Goal: Information Seeking & Learning: Check status

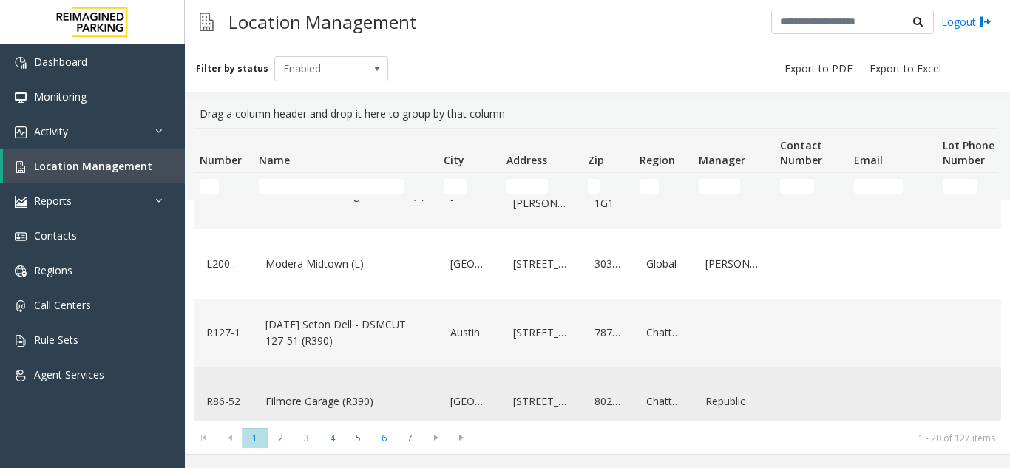
scroll to position [74, 0]
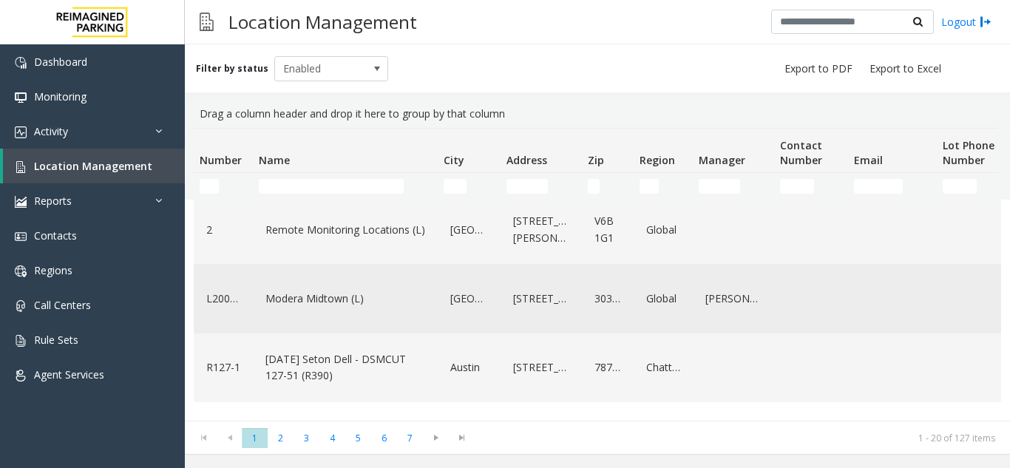
click at [390, 298] on link "Modera Midtown (L)" at bounding box center [345, 299] width 167 height 24
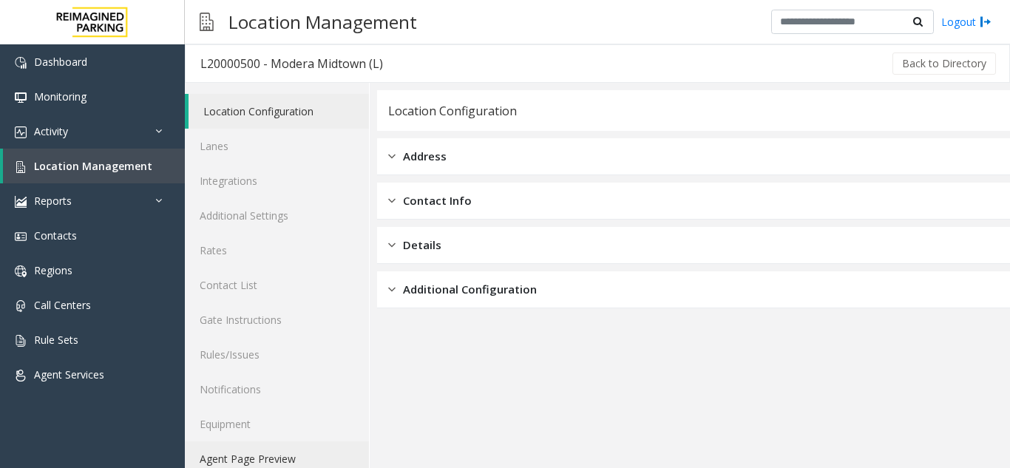
scroll to position [19, 0]
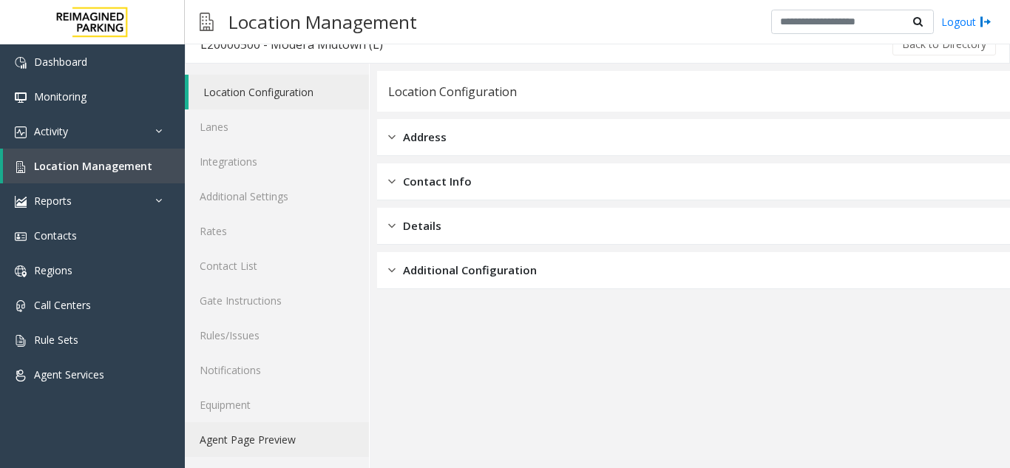
click at [297, 443] on link "Agent Page Preview" at bounding box center [277, 439] width 184 height 35
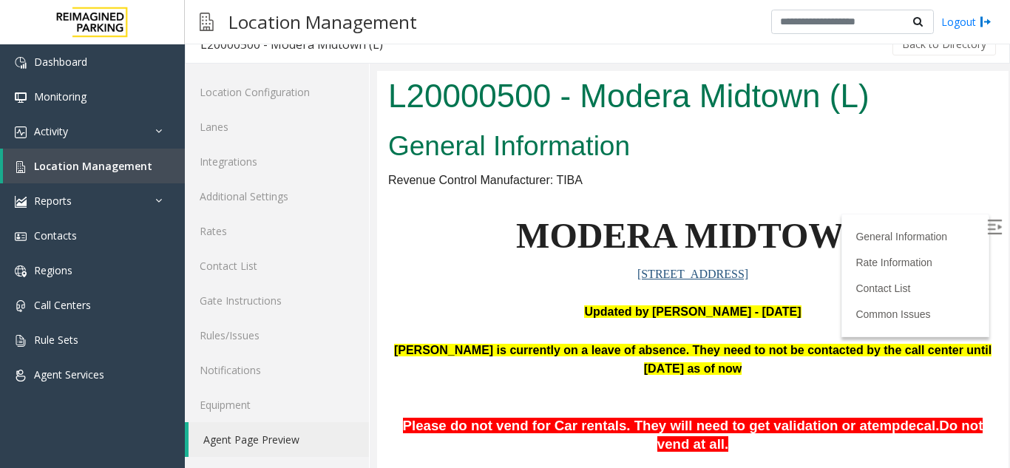
click at [985, 236] on label at bounding box center [996, 229] width 22 height 22
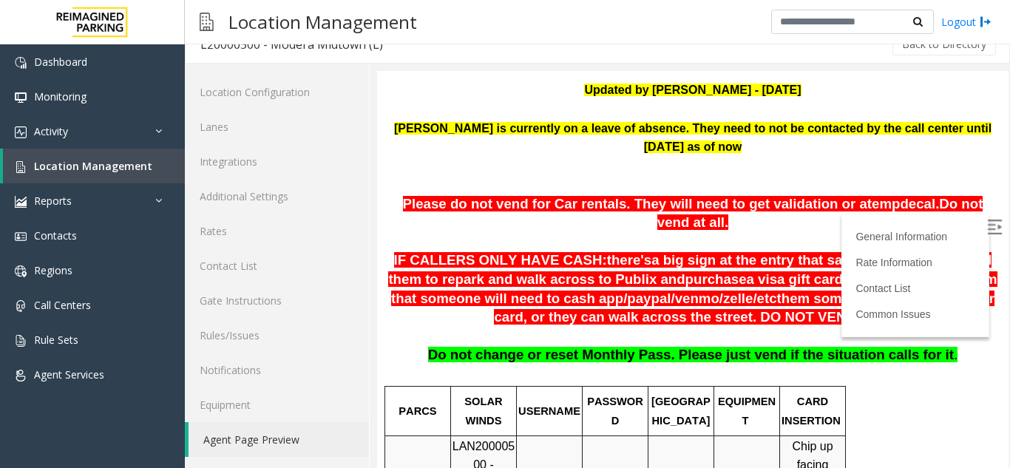
scroll to position [592, 0]
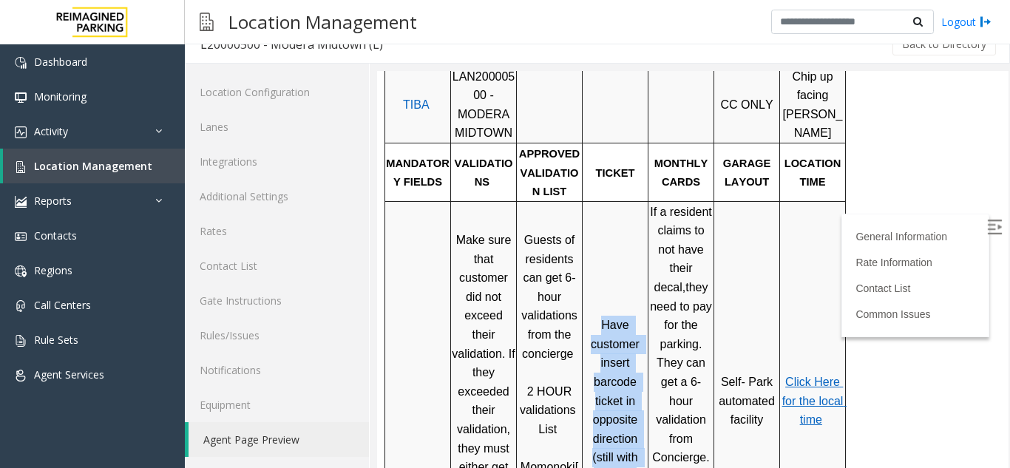
drag, startPoint x: 603, startPoint y: 266, endPoint x: 639, endPoint y: 431, distance: 169.4
click at [639, 431] on p "Have customer insert barcode ticket in opposite direction (still with barcode" at bounding box center [616, 401] width 64 height 170
click at [609, 348] on span "Have customer insert barcode ticket in opposite direction (still with barcode" at bounding box center [617, 401] width 52 height 164
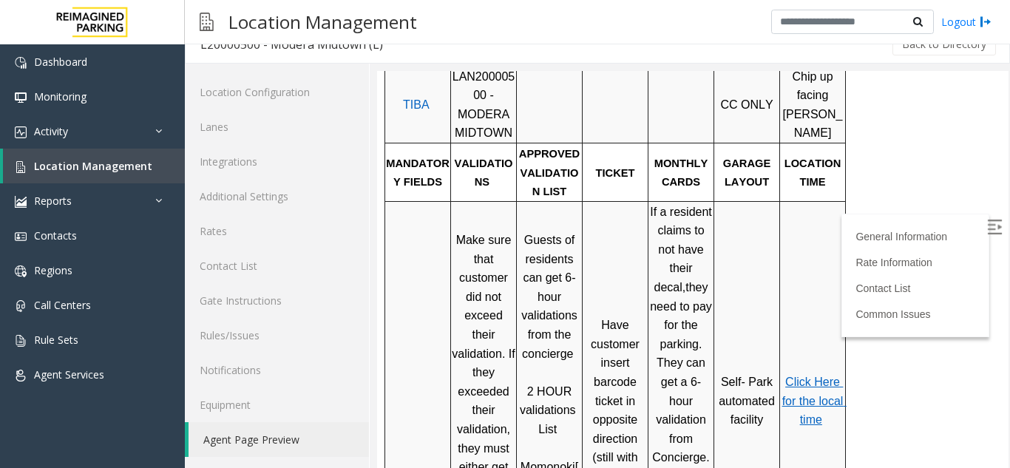
drag, startPoint x: 602, startPoint y: 282, endPoint x: 649, endPoint y: 413, distance: 139.0
click at [649, 413] on td "Have customer insert barcode ticket in opposite direction (still with barcode" at bounding box center [616, 400] width 66 height 399
click at [633, 347] on span "Have customer insert barcode ticket in opposite direction (still with barcode" at bounding box center [617, 401] width 52 height 164
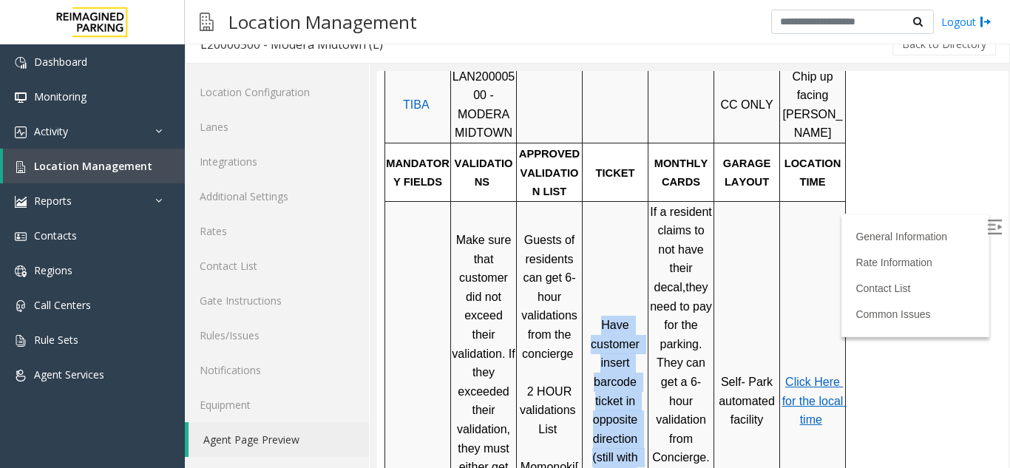
drag, startPoint x: 622, startPoint y: 351, endPoint x: 635, endPoint y: 431, distance: 80.9
click at [635, 431] on p "Have customer insert barcode ticket in opposite direction (still with barcode" at bounding box center [616, 401] width 64 height 170
click at [629, 340] on span "Have customer insert barcode ticket in opposite direction (still with barcode" at bounding box center [617, 401] width 52 height 164
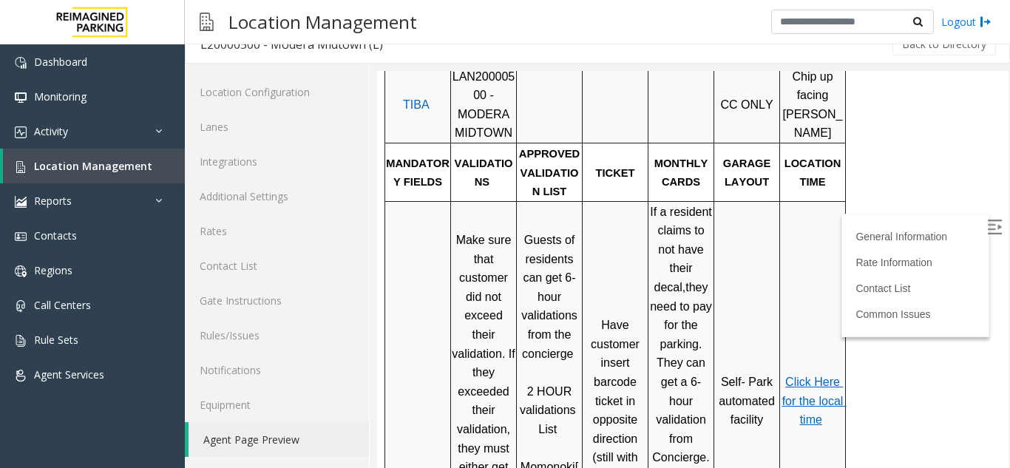
click at [596, 334] on span "Have customer insert barcode ticket in opposite direction (still with barcode" at bounding box center [617, 401] width 52 height 164
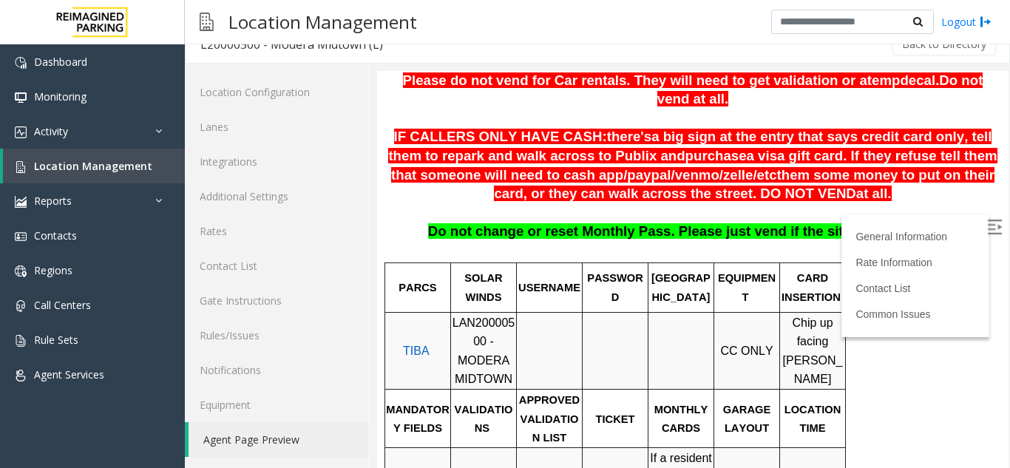
scroll to position [370, 0]
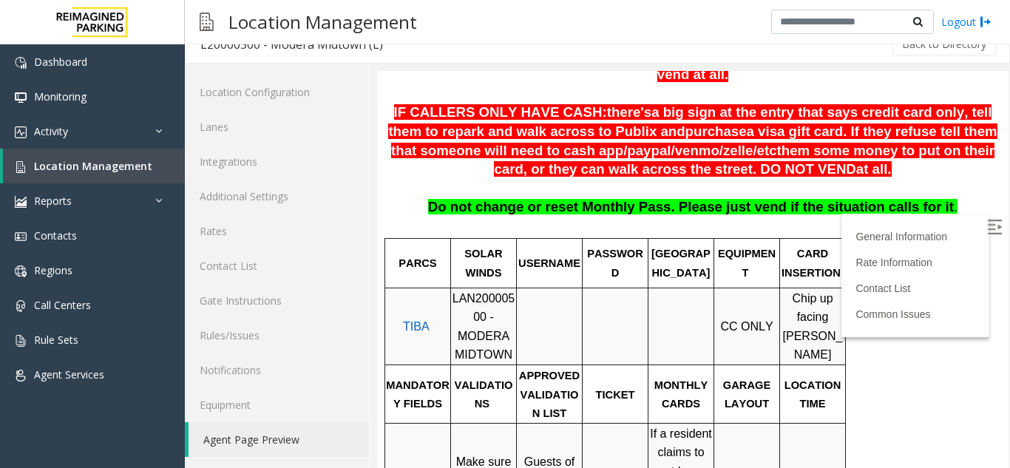
drag, startPoint x: 446, startPoint y: 280, endPoint x: 453, endPoint y: 285, distance: 8.6
click at [453, 288] on tr "TIBA LAN20000500 - MODERA MIDTOWN CC ONLY Chip up facing [PERSON_NAME]" at bounding box center [615, 326] width 461 height 77
drag, startPoint x: 453, startPoint y: 285, endPoint x: 459, endPoint y: 299, distance: 15.5
click at [459, 299] on tr "TIBA LAN20000500 - MODERA MIDTOWN CC ONLY Chip up facing [PERSON_NAME]" at bounding box center [615, 326] width 461 height 77
click at [453, 292] on span "LAN20000500 - MODERA MIDTOWN" at bounding box center [484, 327] width 63 height 70
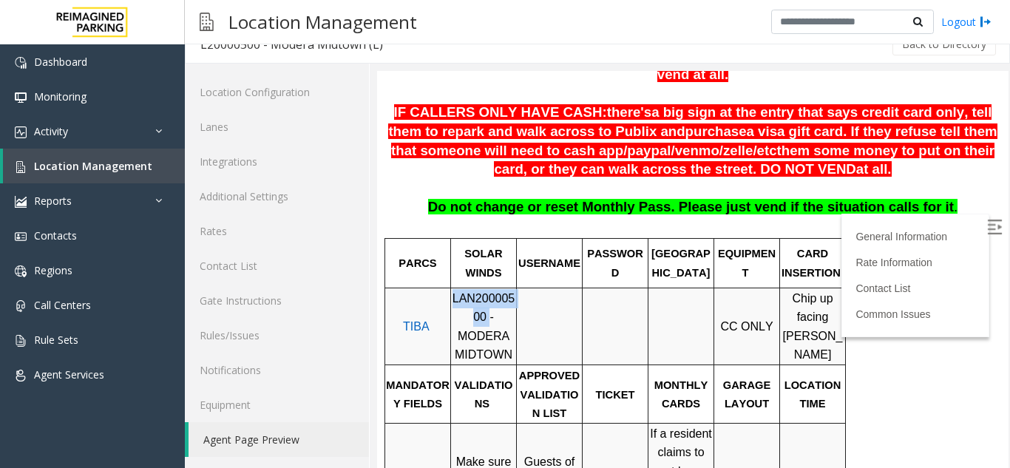
click at [454, 292] on span "LAN20000500 - MODERA MIDTOWN" at bounding box center [484, 327] width 63 height 70
drag, startPoint x: 791, startPoint y: 296, endPoint x: 826, endPoint y: 325, distance: 45.7
click at [820, 323] on td "Chip up facing [PERSON_NAME]" at bounding box center [813, 326] width 66 height 77
click at [812, 308] on span "Chip up facing [PERSON_NAME]" at bounding box center [813, 327] width 60 height 70
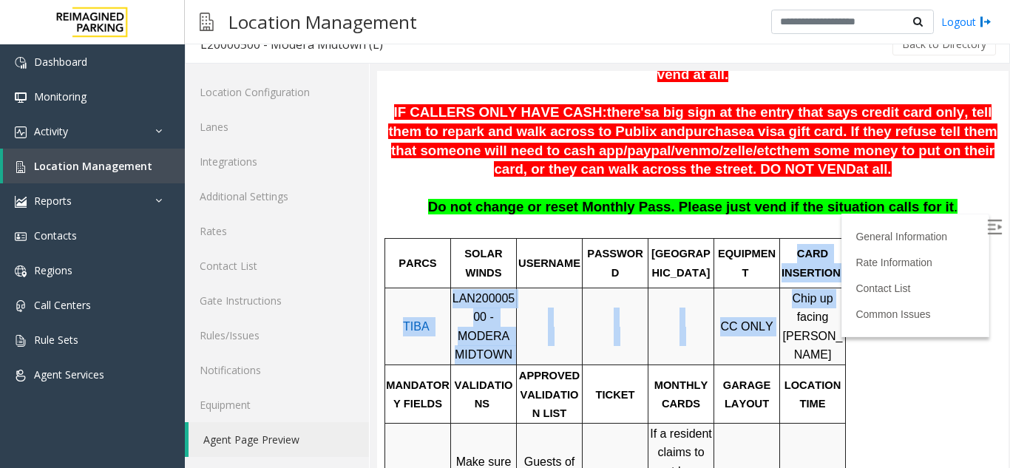
drag, startPoint x: 799, startPoint y: 242, endPoint x: 821, endPoint y: 278, distance: 42.5
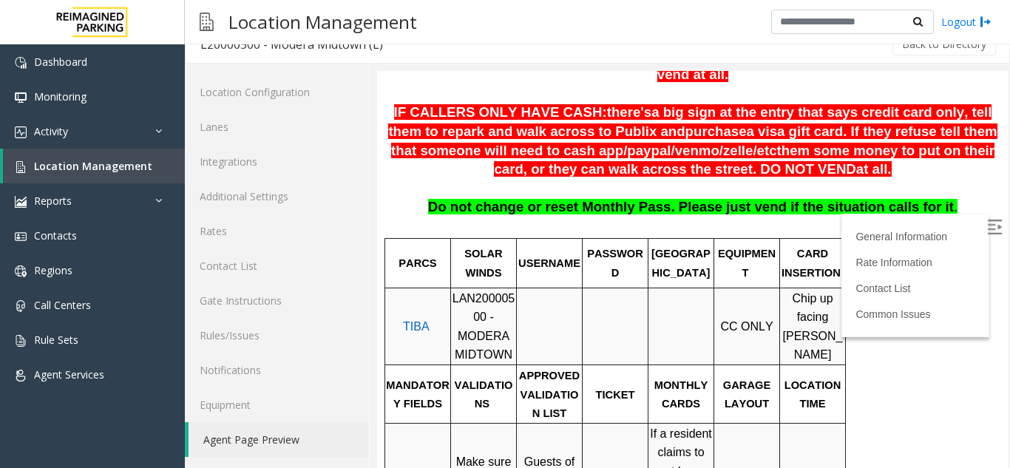
click at [807, 320] on td "Chip up facing [PERSON_NAME]" at bounding box center [813, 326] width 66 height 77
drag, startPoint x: 797, startPoint y: 290, endPoint x: 842, endPoint y: 312, distance: 50.9
click at [842, 312] on span "Chip up facing [PERSON_NAME]" at bounding box center [813, 327] width 60 height 70
click at [809, 305] on span "Chip up facing [PERSON_NAME]" at bounding box center [813, 327] width 60 height 70
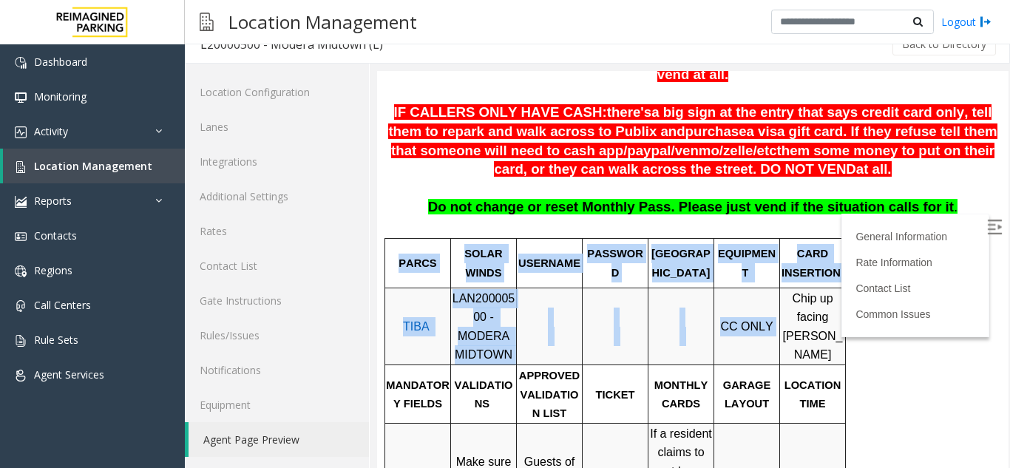
drag, startPoint x: 794, startPoint y: 295, endPoint x: 851, endPoint y: 308, distance: 59.0
click at [812, 307] on span "Chip up facing [PERSON_NAME]" at bounding box center [813, 327] width 60 height 70
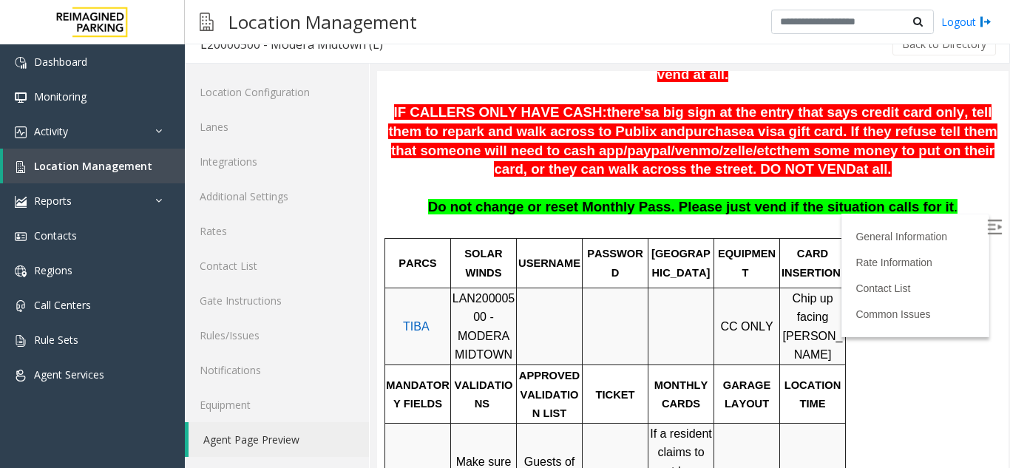
drag, startPoint x: 598, startPoint y: 367, endPoint x: 646, endPoint y: 371, distance: 48.2
click at [646, 371] on td "TICKET" at bounding box center [616, 394] width 66 height 58
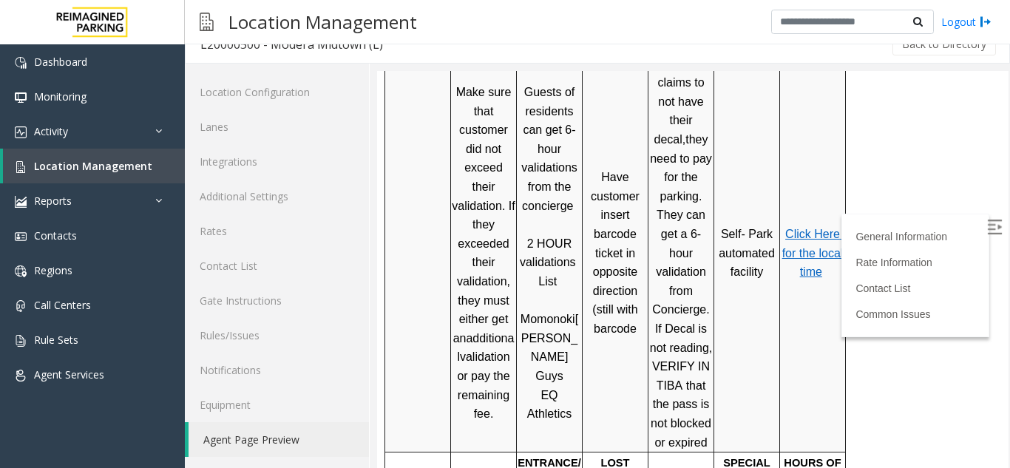
scroll to position [592, 0]
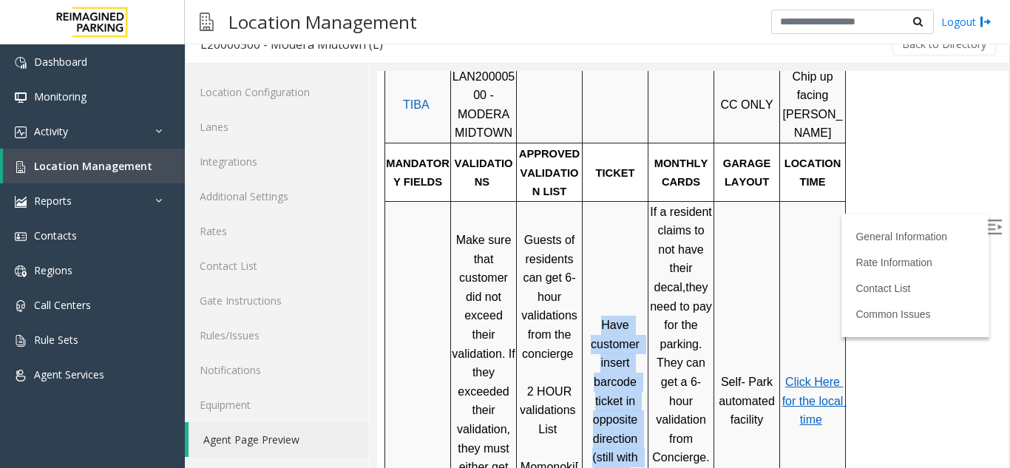
drag, startPoint x: 597, startPoint y: 276, endPoint x: 614, endPoint y: 322, distance: 49.6
click at [629, 416] on p "Have customer insert barcode ticket in opposite direction (still with barcode" at bounding box center [616, 401] width 64 height 170
click at [615, 324] on span "Have customer insert barcode ticket in opposite direction (still with barcode" at bounding box center [617, 401] width 52 height 164
click at [607, 316] on p "Have customer insert barcode ticket in opposite direction (still with barcode" at bounding box center [616, 401] width 64 height 170
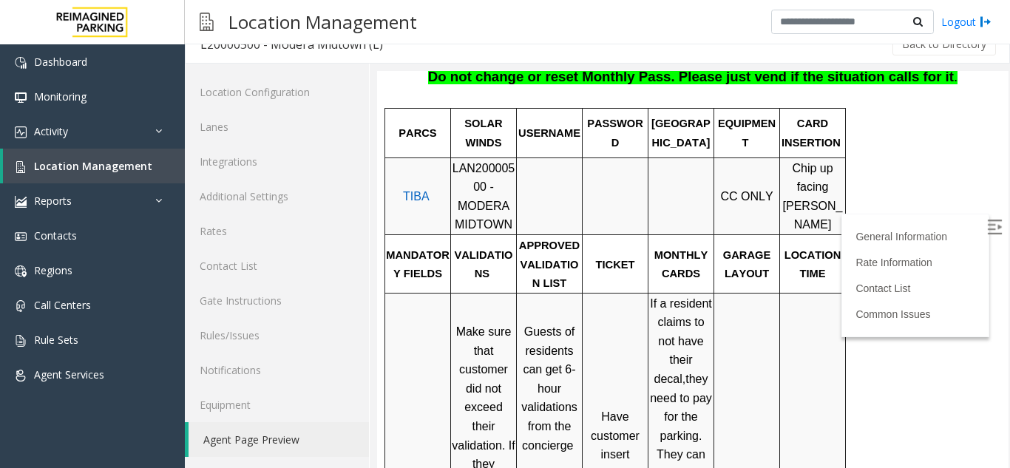
scroll to position [370, 0]
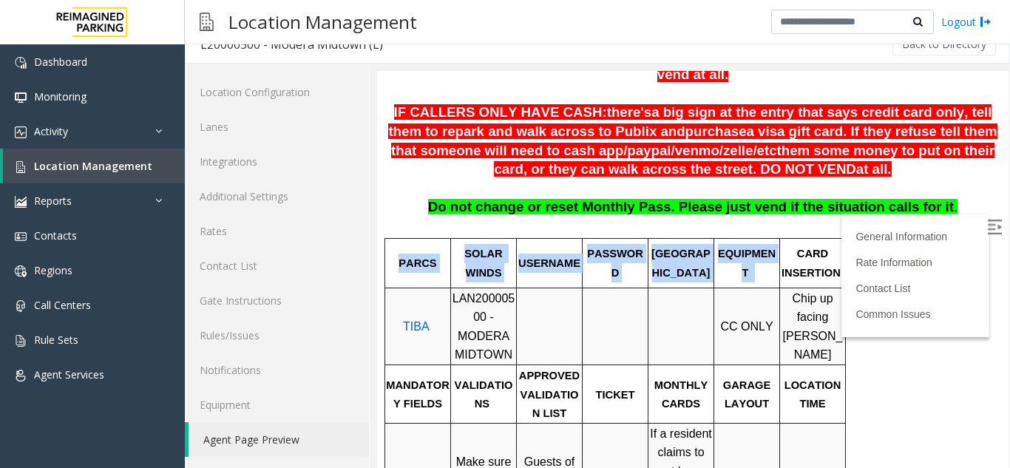
drag, startPoint x: 799, startPoint y: 239, endPoint x: 849, endPoint y: 260, distance: 54.4
click at [830, 260] on span "CARD INSERTION" at bounding box center [811, 263] width 59 height 31
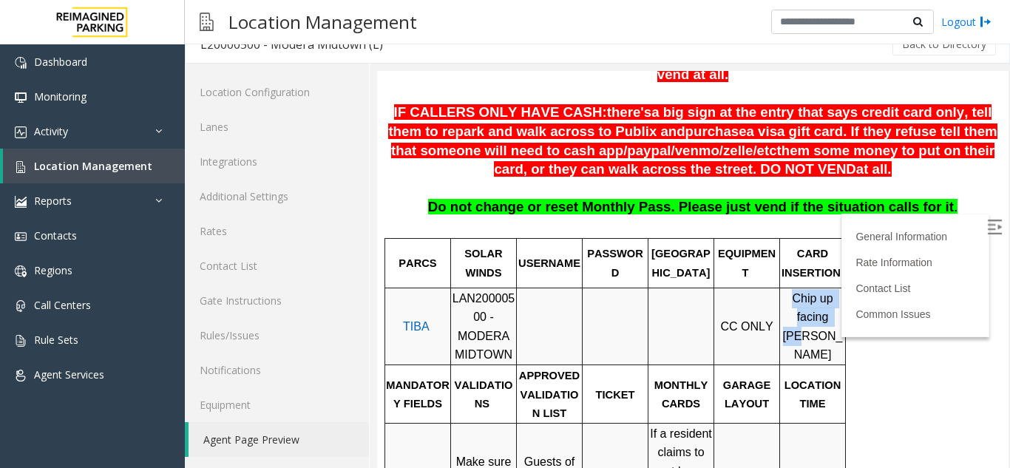
drag, startPoint x: 776, startPoint y: 288, endPoint x: 830, endPoint y: 304, distance: 56.4
click at [830, 304] on tr "TIBA LAN20000500 - MODERA MIDTOWN CC ONLY Chip up facing [PERSON_NAME]" at bounding box center [615, 326] width 461 height 77
click at [811, 304] on span "Chip up facing [PERSON_NAME]" at bounding box center [813, 327] width 60 height 70
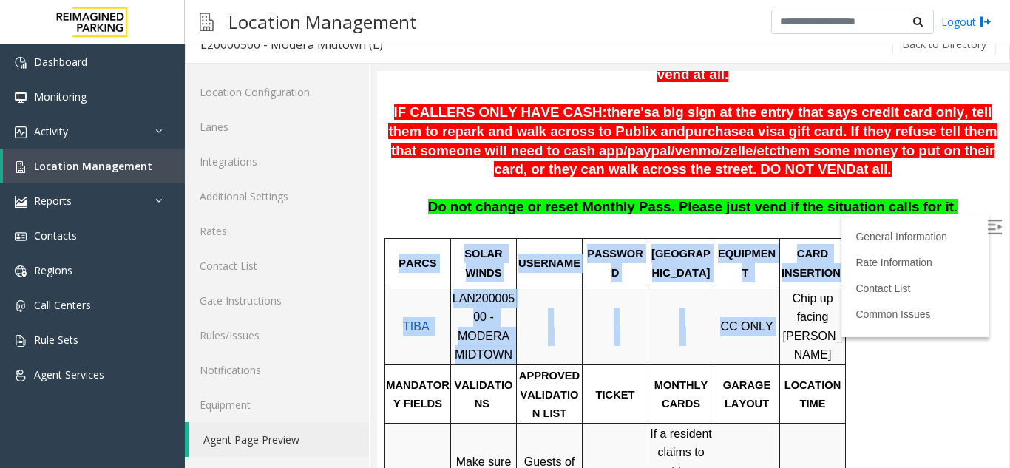
drag, startPoint x: 792, startPoint y: 292, endPoint x: 853, endPoint y: 308, distance: 62.8
click at [824, 307] on span "Chip up facing [PERSON_NAME]" at bounding box center [813, 327] width 60 height 70
drag, startPoint x: 795, startPoint y: 294, endPoint x: 852, endPoint y: 309, distance: 58.8
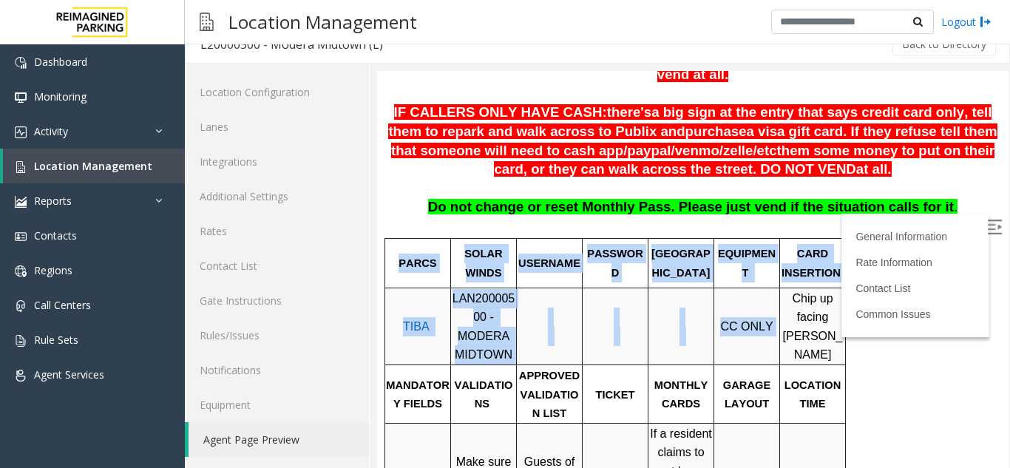
click at [817, 305] on span "Chip up facing [PERSON_NAME]" at bounding box center [813, 327] width 60 height 70
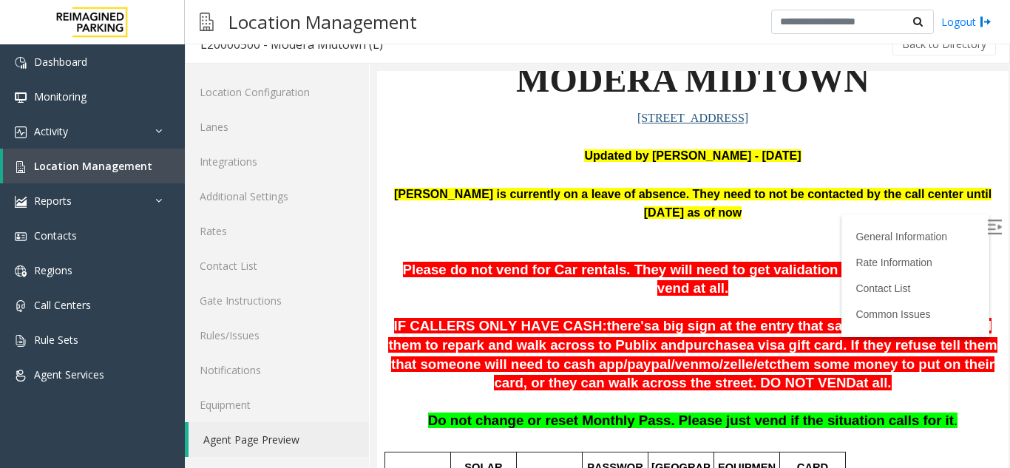
scroll to position [148, 0]
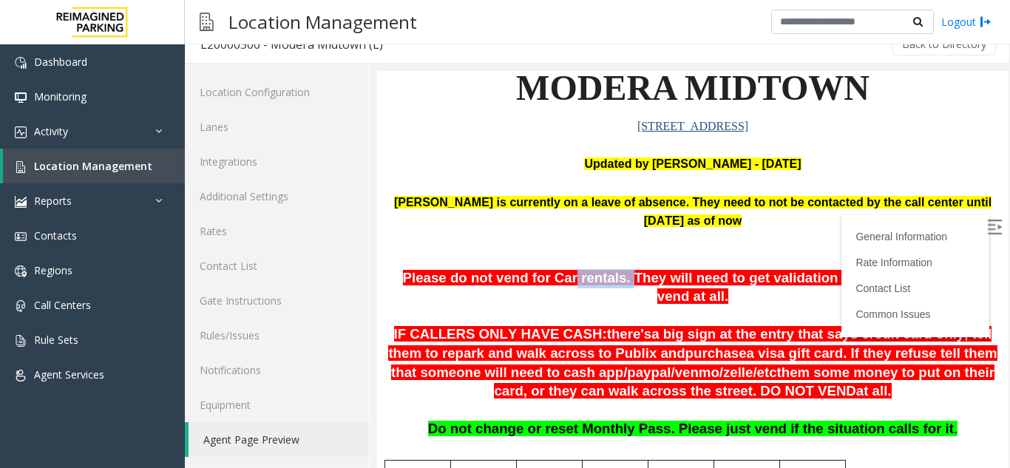
drag, startPoint x: 548, startPoint y: 280, endPoint x: 588, endPoint y: 280, distance: 39.9
click at [588, 280] on span "Please do not vend for Car rentals. They will need to get validation or a" at bounding box center [635, 278] width 464 height 16
click at [723, 282] on span "Please do not vend for Car rentals. They will need to get validation or a" at bounding box center [635, 278] width 464 height 16
click at [595, 285] on span "Please do not vend for Car rentals. They will need to get validation or a" at bounding box center [635, 278] width 464 height 16
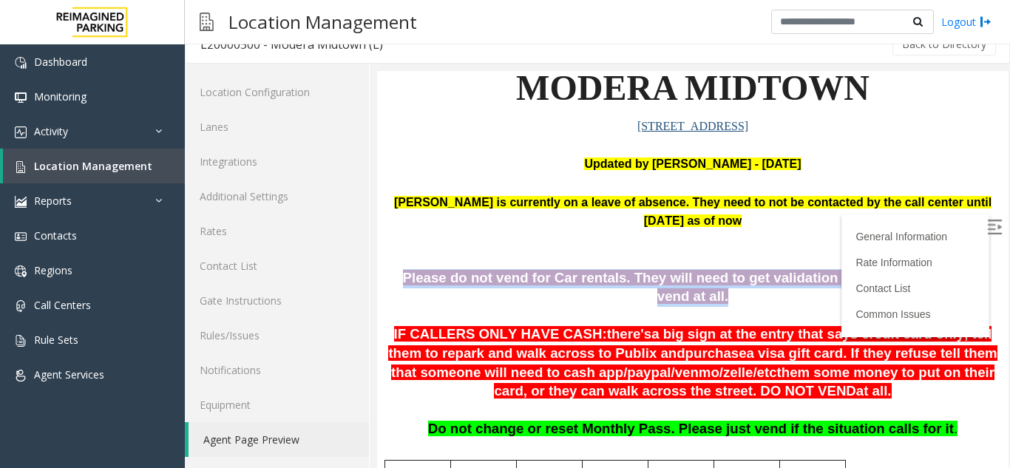
click at [595, 285] on span "Please do not vend for Car rentals. They will need to get validation or a" at bounding box center [635, 278] width 464 height 16
click at [628, 307] on p at bounding box center [692, 316] width 609 height 19
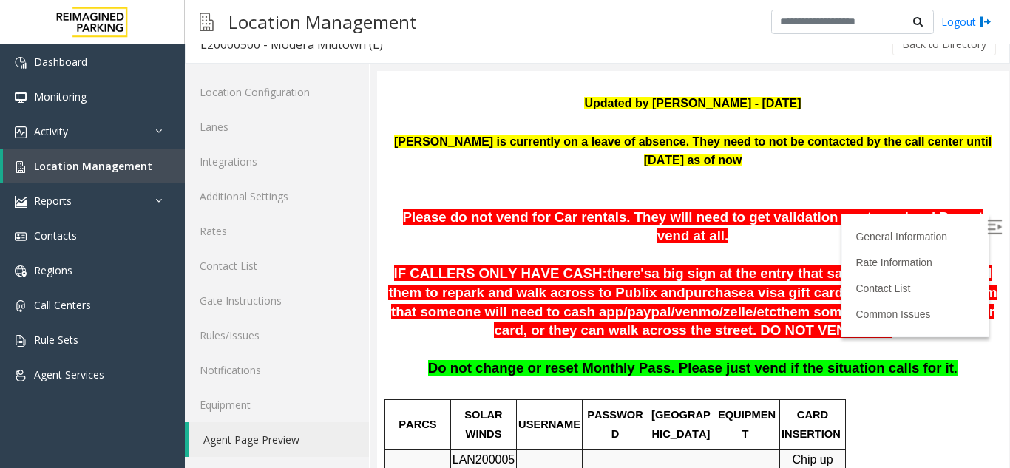
scroll to position [296, 0]
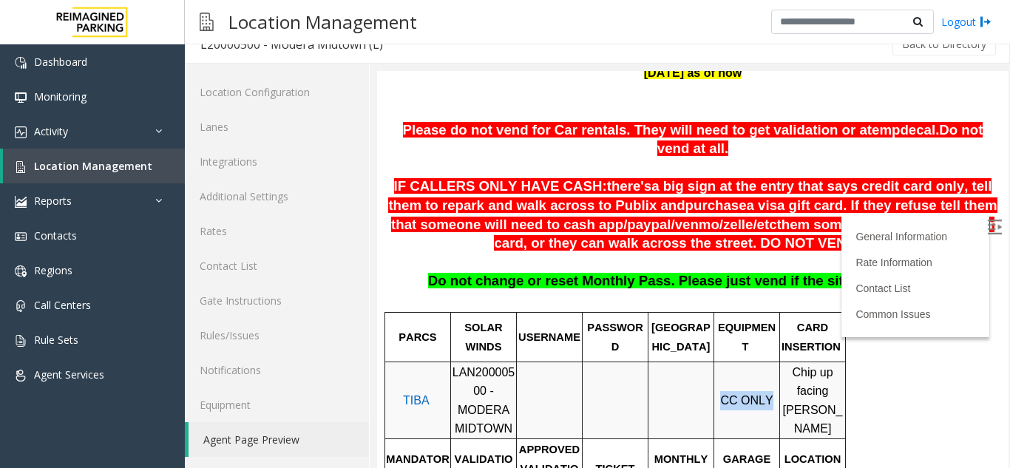
drag, startPoint x: 725, startPoint y: 379, endPoint x: 768, endPoint y: 384, distance: 43.9
click at [768, 391] on p "CC ONLY" at bounding box center [747, 400] width 64 height 19
click at [745, 394] on span "CC ONLY" at bounding box center [746, 400] width 53 height 13
drag, startPoint x: 756, startPoint y: 383, endPoint x: 787, endPoint y: 385, distance: 31.1
click at [787, 385] on tr "TIBA LAN20000500 - MODERA MIDTOWN CC ONLY Chip up facing [PERSON_NAME]" at bounding box center [615, 400] width 461 height 77
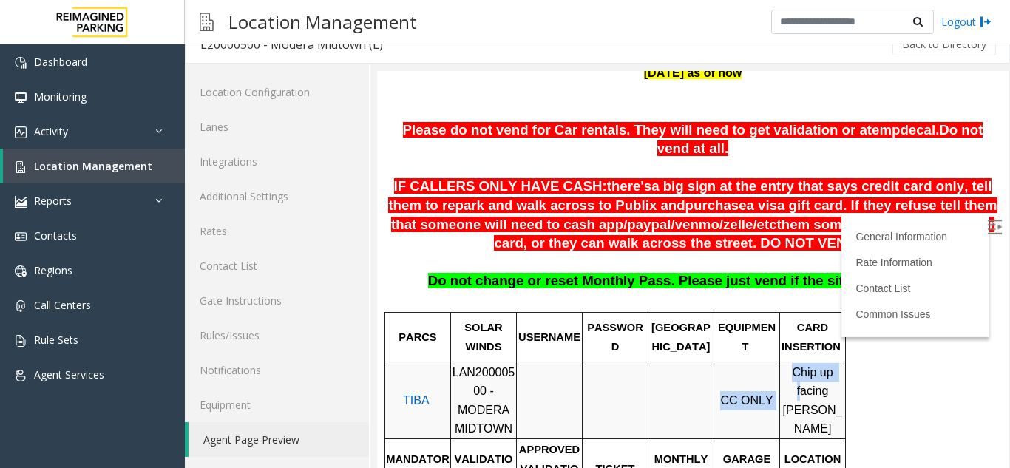
click at [750, 394] on span "CC ONLY" at bounding box center [746, 400] width 53 height 13
click at [677, 217] on span "them some money to put on their card, or they can walk across the street. DO NO…" at bounding box center [744, 234] width 501 height 35
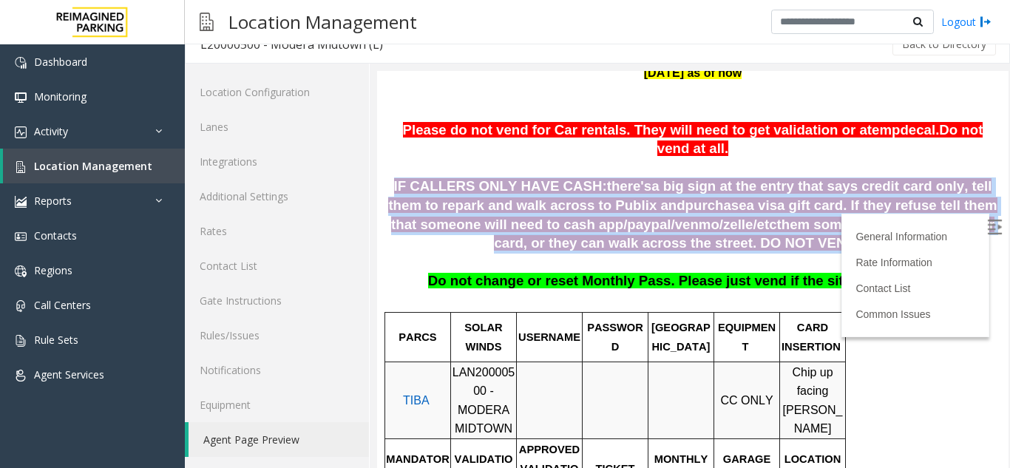
click at [677, 217] on span "them some money to put on their card, or they can walk across the street. DO NO…" at bounding box center [744, 234] width 501 height 35
click at [686, 197] on span "purchase" at bounding box center [716, 205] width 61 height 16
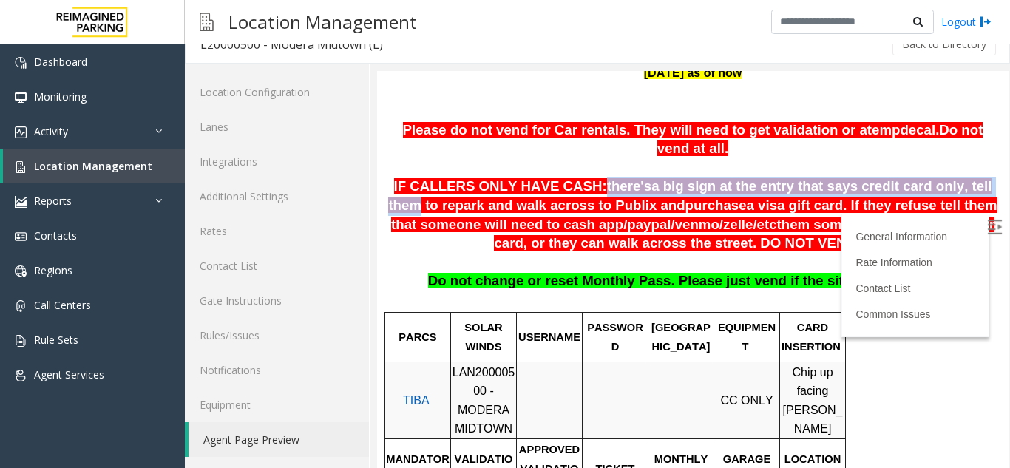
drag, startPoint x: 572, startPoint y: 175, endPoint x: 936, endPoint y: 172, distance: 364.6
click at [936, 178] on span "IF CALLERS ONLY HAVE CASH: there's a big sign at the entry that says credit car…" at bounding box center [692, 214] width 609 height 72
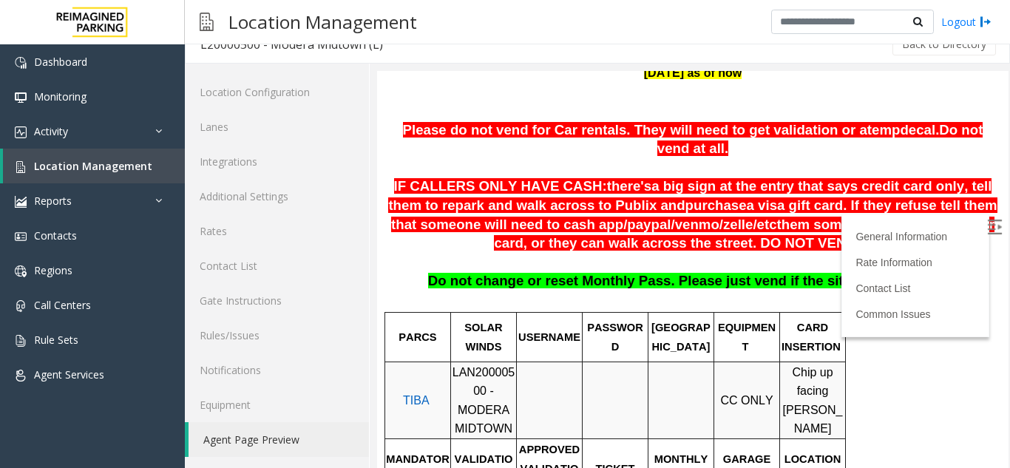
click at [790, 217] on span "them some money to put on their card, or they can walk across the street. DO NO…" at bounding box center [744, 234] width 501 height 35
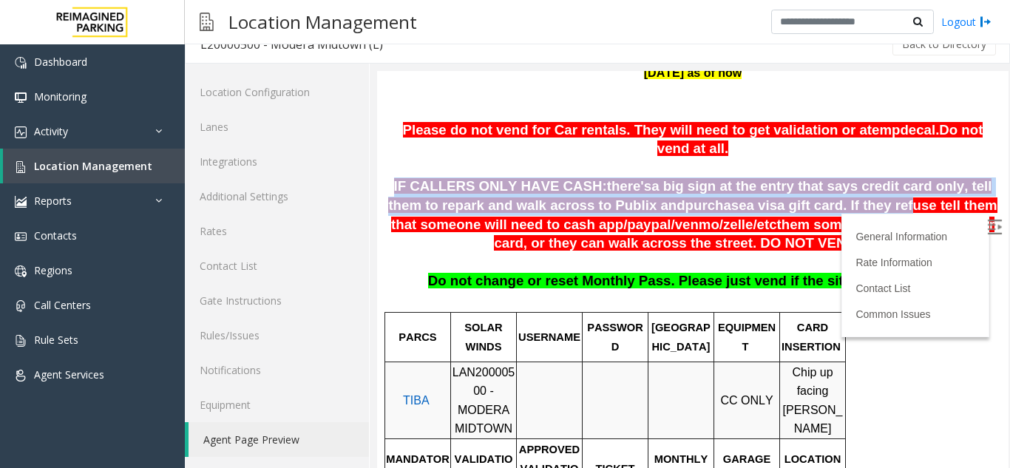
drag, startPoint x: 778, startPoint y: 160, endPoint x: 805, endPoint y: 192, distance: 42.5
click at [711, 197] on span "a visa gift card. If they refuse tell them that someone will need to cash app/" at bounding box center [694, 214] width 606 height 35
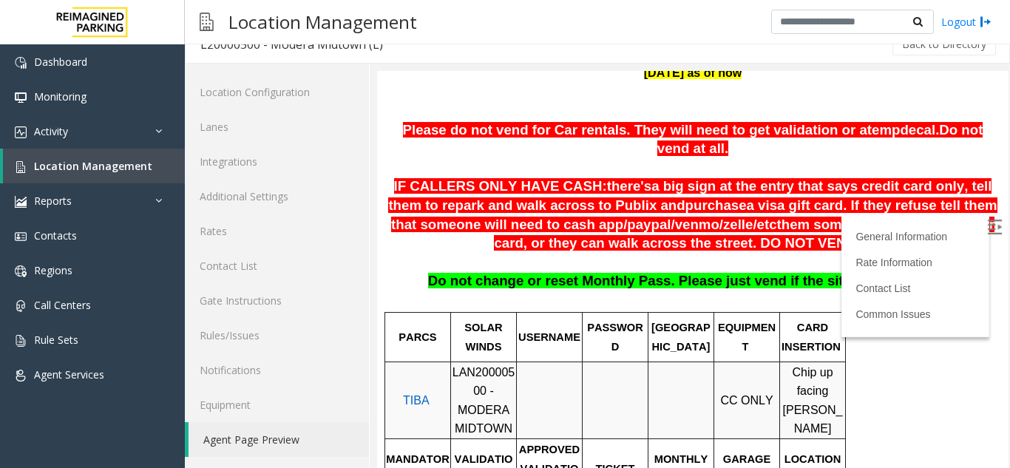
click at [584, 229] on span "them some money to put on their card, or they can walk across the street. DO NO…" at bounding box center [744, 234] width 501 height 35
click at [617, 224] on span "them some money to put on their card, or they can walk across the street. DO NO…" at bounding box center [744, 234] width 501 height 35
drag, startPoint x: 550, startPoint y: 267, endPoint x: 661, endPoint y: 271, distance: 111.0
click at [674, 273] on span "Do not change or reset Monthly Pass. Please just vend if the situation calls fo…" at bounding box center [691, 281] width 526 height 16
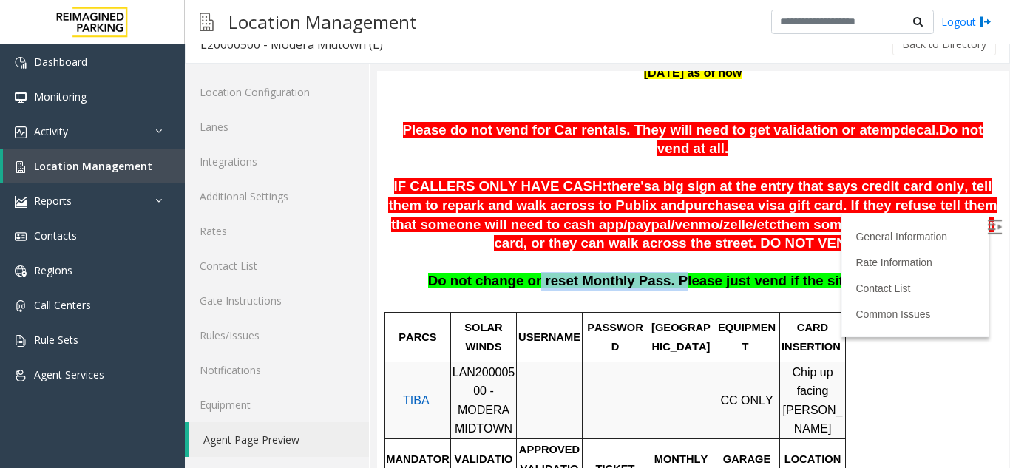
click at [622, 275] on p "Do not change or reset Monthly Pass. Please just vend if the situation calls fo…" at bounding box center [692, 291] width 609 height 38
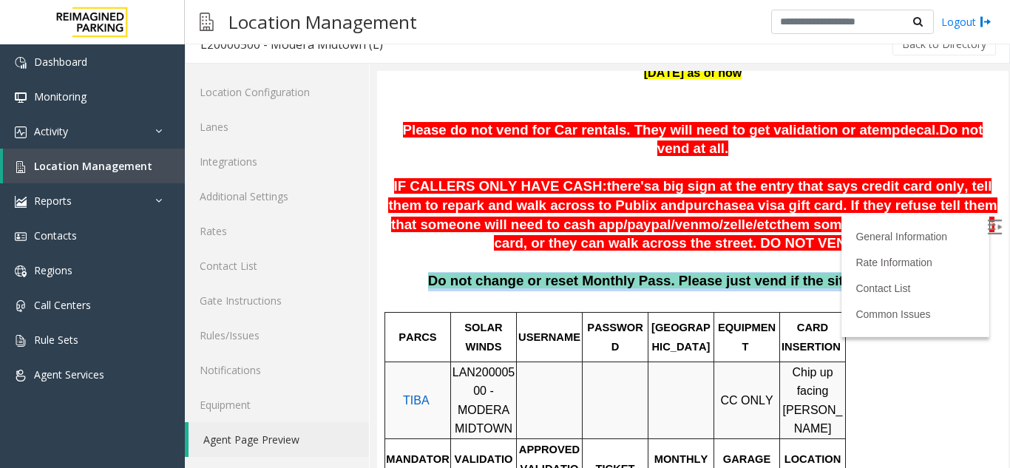
click at [622, 275] on p "Do not change or reset Monthly Pass. Please just vend if the situation calls fo…" at bounding box center [692, 291] width 609 height 38
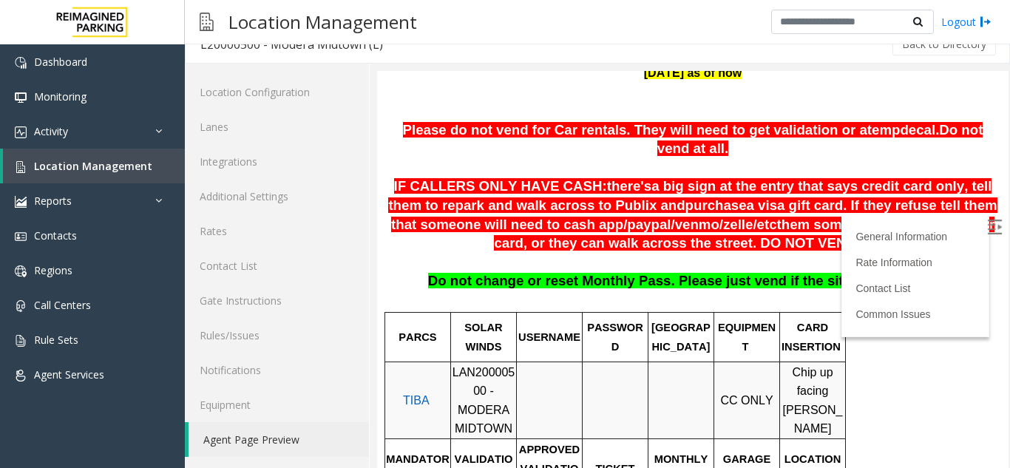
click at [613, 312] on td "PASSWORD" at bounding box center [616, 337] width 66 height 50
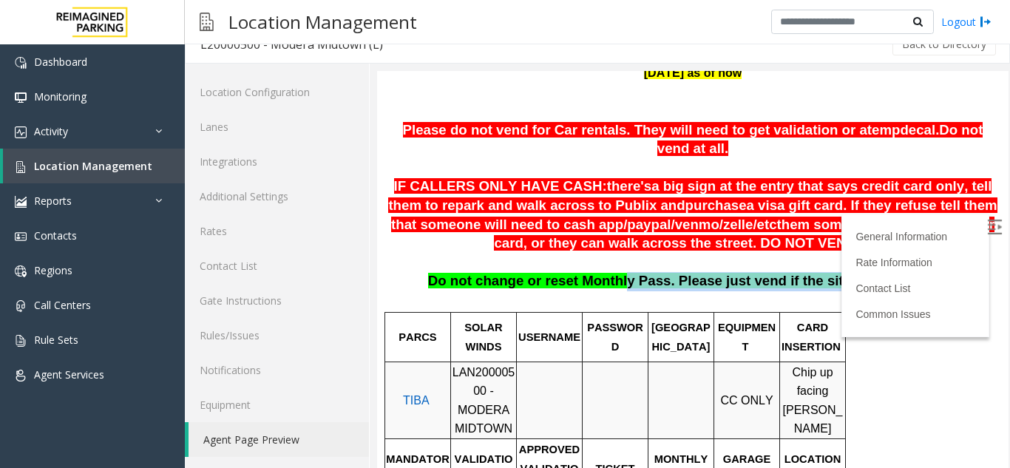
drag, startPoint x: 447, startPoint y: 276, endPoint x: 629, endPoint y: 275, distance: 181.9
click at [629, 275] on p "Do not change or reset Monthly Pass. Please just vend if the situation calls fo…" at bounding box center [692, 291] width 609 height 38
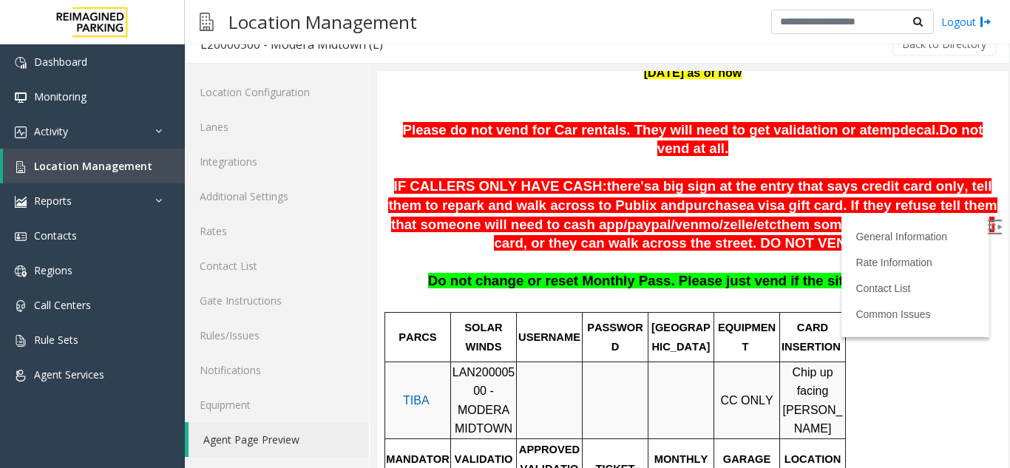
click at [621, 273] on span "Do not change or reset Monthly Pass. Please just vend if the situation calls fo…" at bounding box center [691, 281] width 526 height 16
click at [621, 274] on p "Do not change or reset Monthly Pass. Please just vend if the situation calls fo…" at bounding box center [692, 291] width 609 height 38
click at [624, 273] on span "Do not change or reset Monthly Pass. Please just vend if the situation calls fo…" at bounding box center [691, 281] width 526 height 16
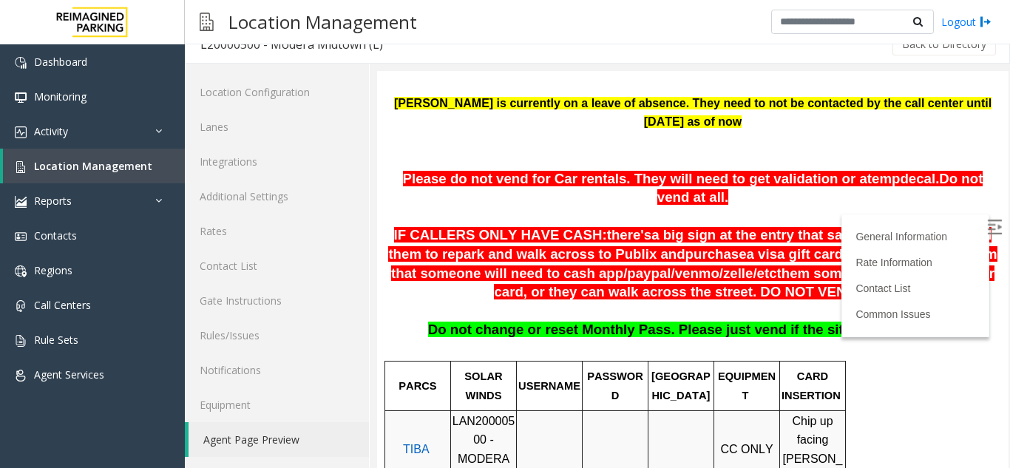
scroll to position [324, 0]
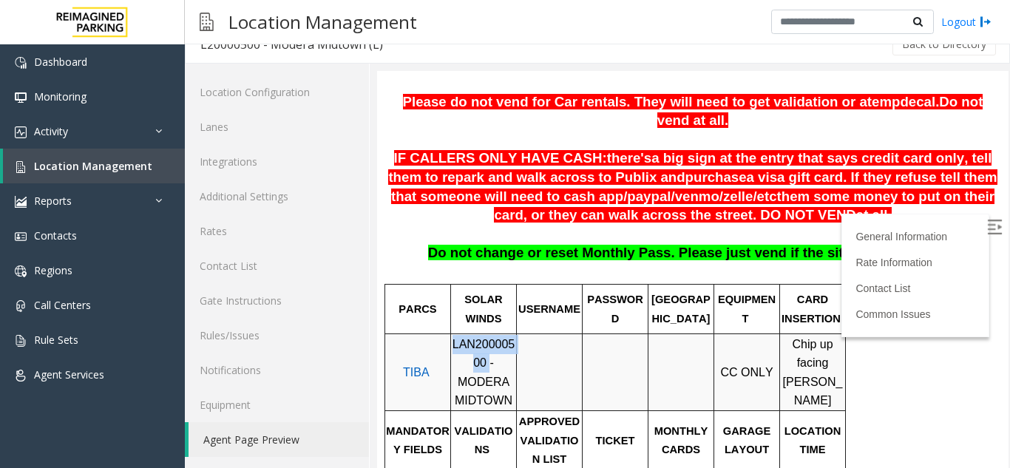
drag, startPoint x: 453, startPoint y: 329, endPoint x: 464, endPoint y: 342, distance: 16.9
click at [464, 342] on span "LAN20000500 - MODERA MIDTOWN" at bounding box center [484, 373] width 63 height 70
copy span "LAN20000500"
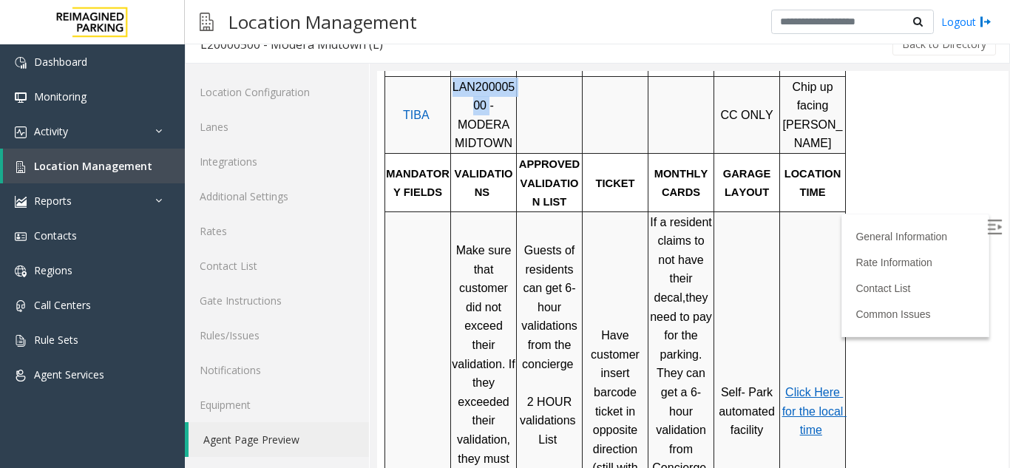
scroll to position [607, 0]
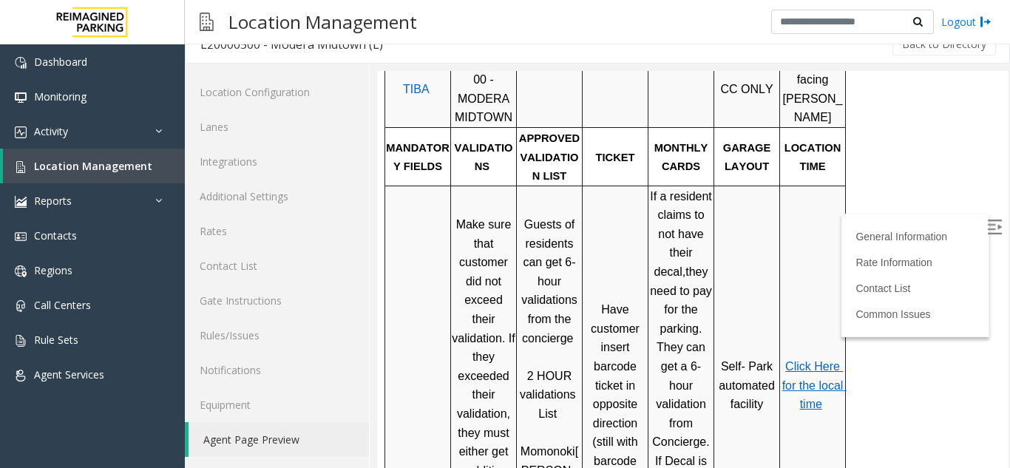
click at [828, 357] on p "Click Here for the local time" at bounding box center [813, 385] width 64 height 57
click at [822, 357] on p "Click Here for the local time" at bounding box center [813, 385] width 64 height 57
click at [820, 360] on span "Click Here for the local time" at bounding box center [814, 385] width 64 height 50
click at [241, 238] on link "Rates" at bounding box center [277, 231] width 184 height 35
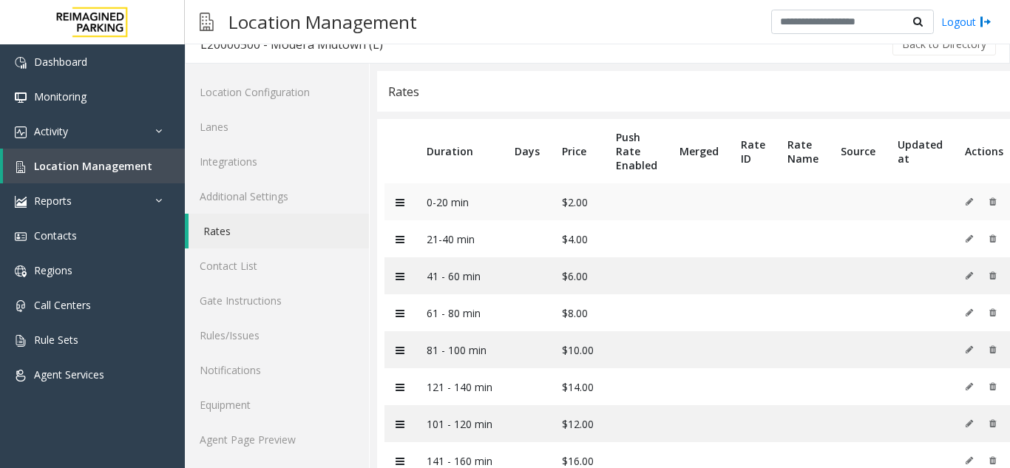
click at [574, 203] on td "$2.00" at bounding box center [578, 201] width 54 height 37
click at [450, 244] on td "21-40 min" at bounding box center [460, 238] width 88 height 37
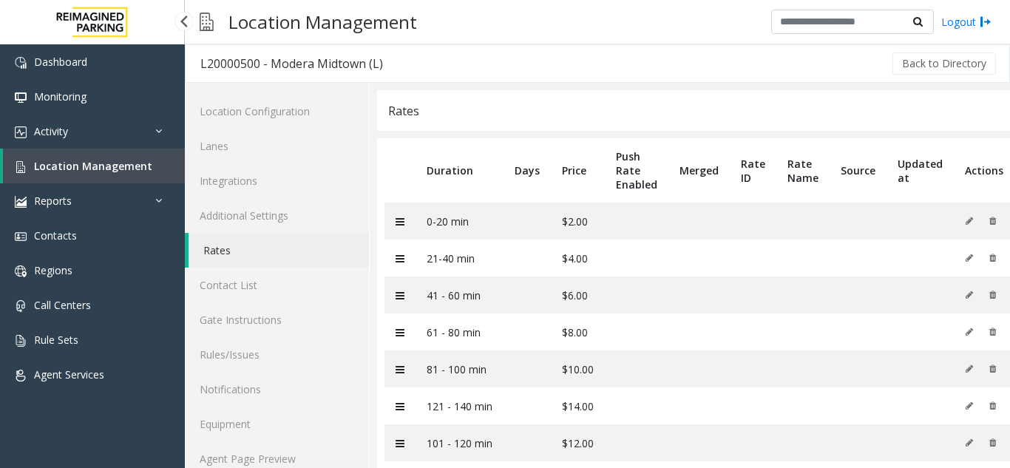
click at [50, 166] on span "Location Management" at bounding box center [93, 166] width 118 height 14
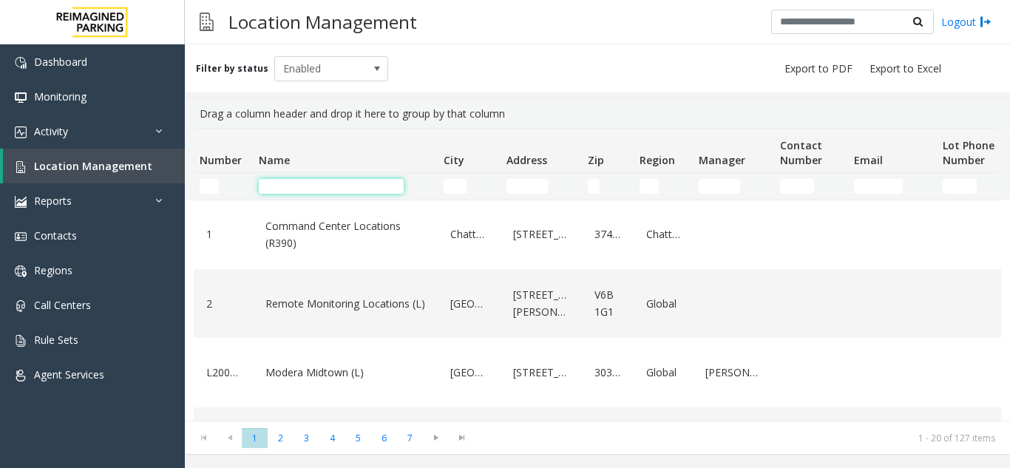
click at [314, 193] on input "Name Filter" at bounding box center [331, 186] width 145 height 15
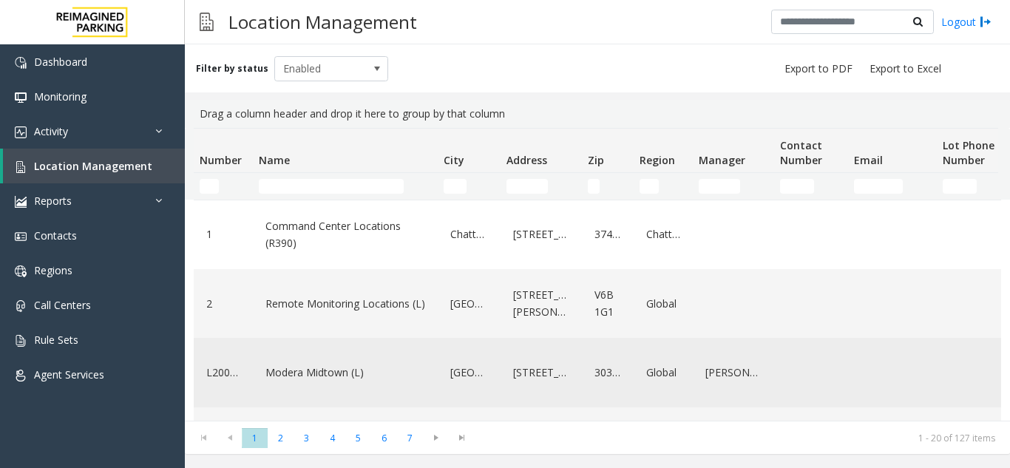
click at [360, 373] on link "Modera Midtown (L)" at bounding box center [345, 373] width 167 height 24
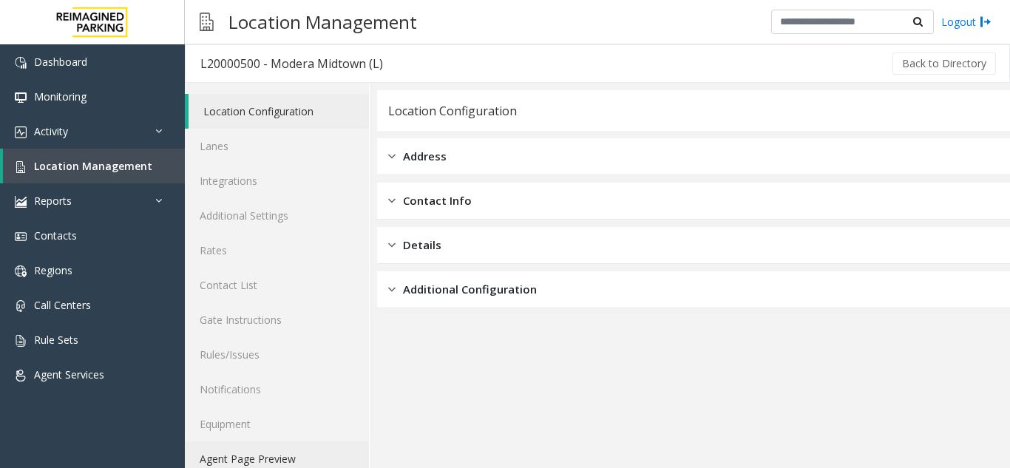
click at [243, 451] on link "Agent Page Preview" at bounding box center [277, 459] width 184 height 35
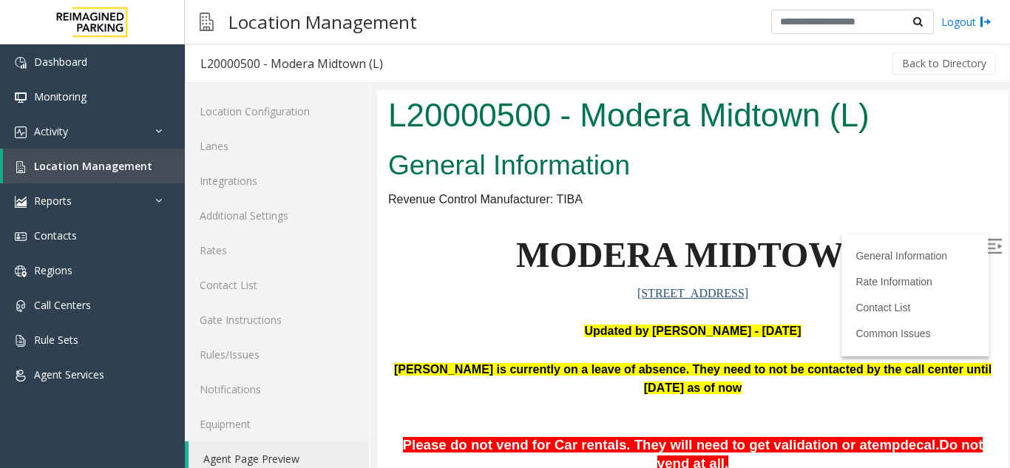
drag, startPoint x: 962, startPoint y: 243, endPoint x: 948, endPoint y: 233, distance: 17.5
click at [957, 243] on body "L20000500 - Modera Midtown (L) General Information Revenue Control Manufacturer…" at bounding box center [693, 288] width 632 height 397
click at [987, 249] on img at bounding box center [994, 246] width 15 height 15
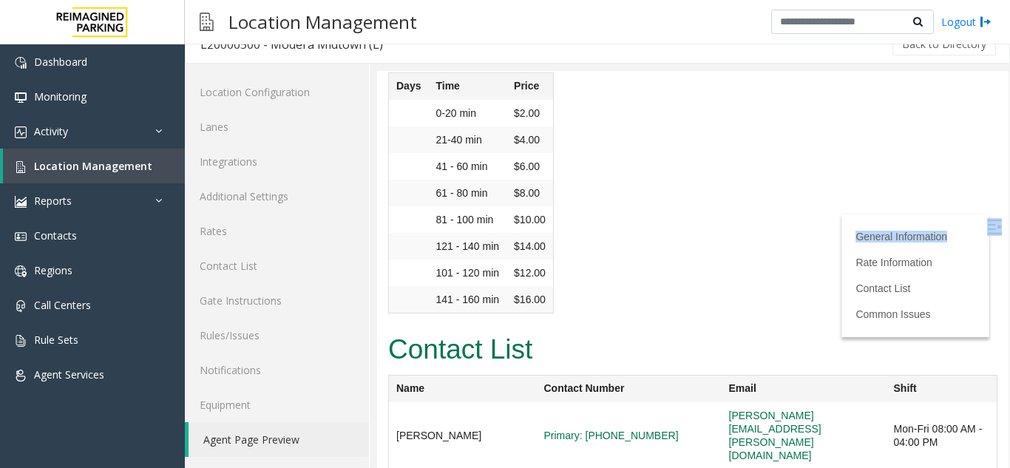
scroll to position [1886, 0]
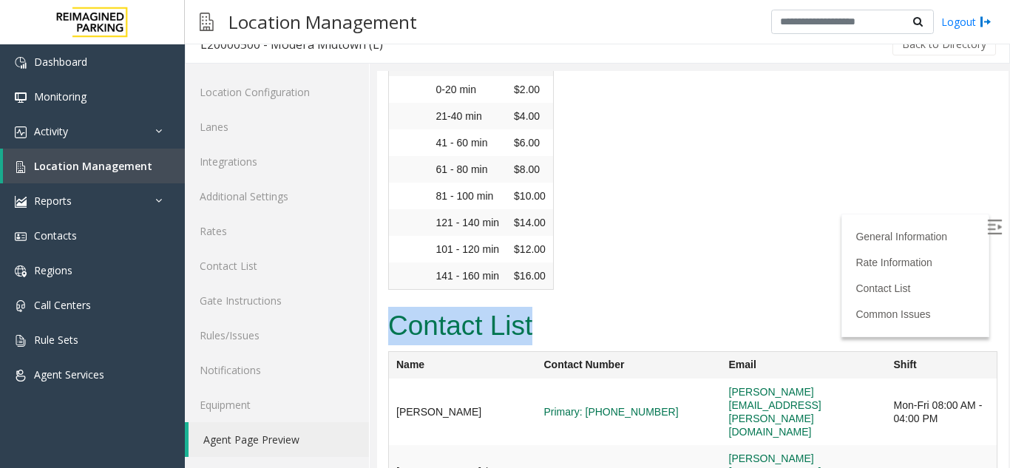
drag, startPoint x: 393, startPoint y: 214, endPoint x: 568, endPoint y: 231, distance: 176.1
click at [568, 305] on div "Contact List Name Contact Number Email Shift [PERSON_NAME] Primary: [PHONE_NUMB…" at bounding box center [693, 416] width 632 height 223
click at [485, 307] on h2 "Contact List" at bounding box center [692, 326] width 609 height 38
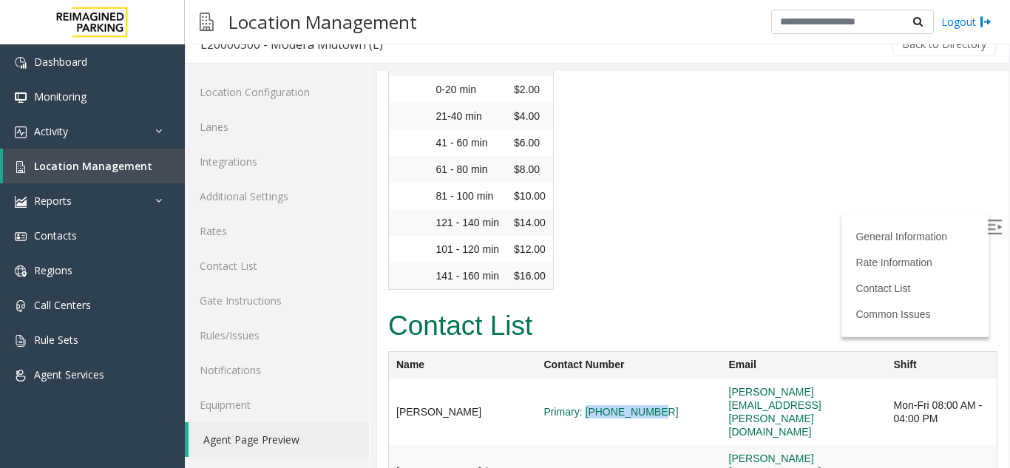
drag, startPoint x: 649, startPoint y: 302, endPoint x: 559, endPoint y: 297, distance: 90.4
click at [559, 379] on td "Primary: [PHONE_NUMBER]" at bounding box center [629, 412] width 185 height 67
copy link "[PHONE_NUMBER]"
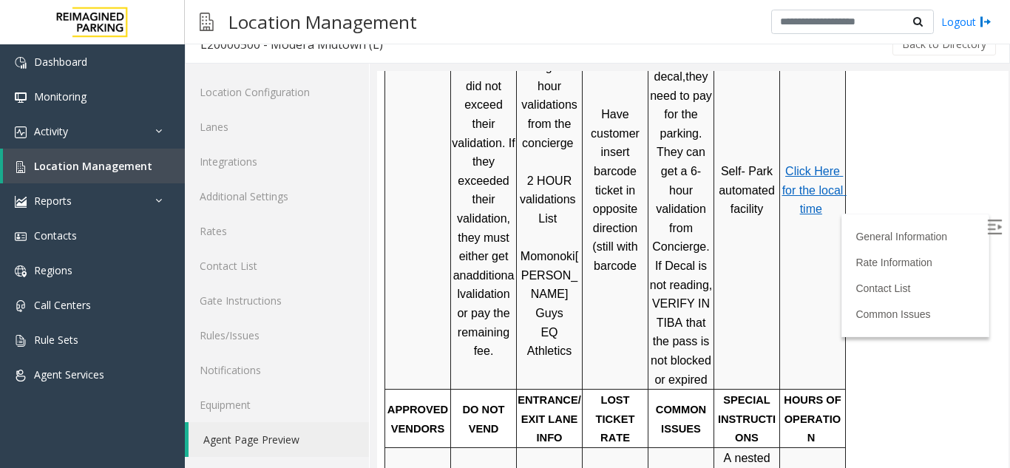
scroll to position [777, 0]
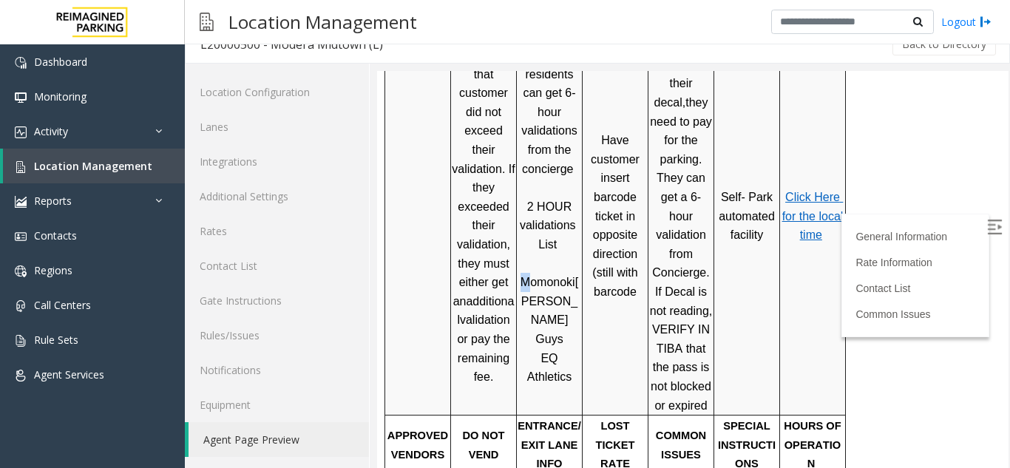
click at [524, 276] on span "Momonoki" at bounding box center [548, 282] width 55 height 13
click at [560, 235] on p "List" at bounding box center [550, 244] width 64 height 19
drag, startPoint x: 532, startPoint y: 177, endPoint x: 563, endPoint y: 227, distance: 58.5
click at [563, 227] on div "Guests of residents can get 6-hour validations from the concierge 2 HOUR valida…" at bounding box center [549, 216] width 65 height 342
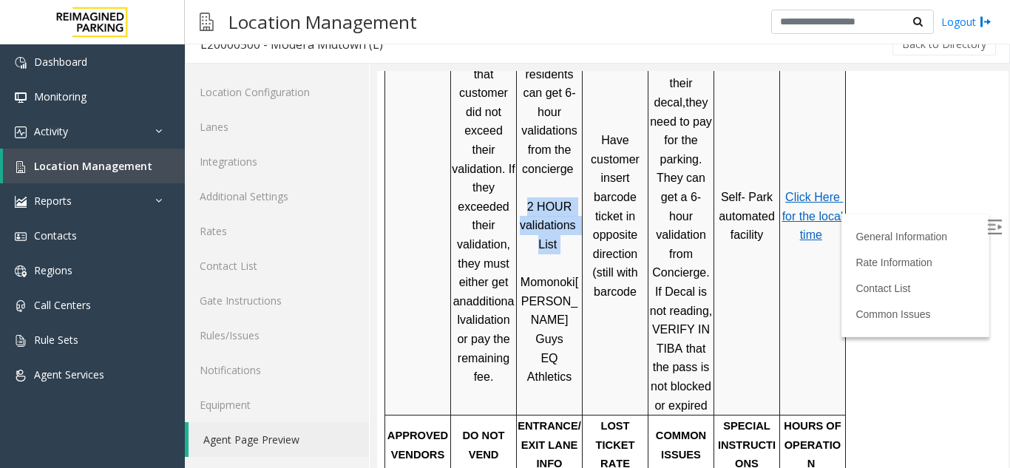
click at [546, 202] on span "2 HOUR validations" at bounding box center [548, 216] width 56 height 32
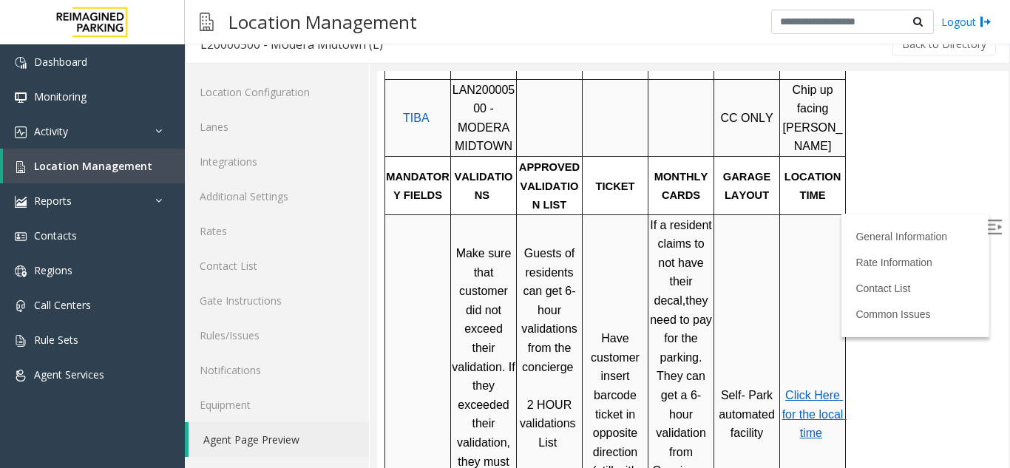
scroll to position [851, 0]
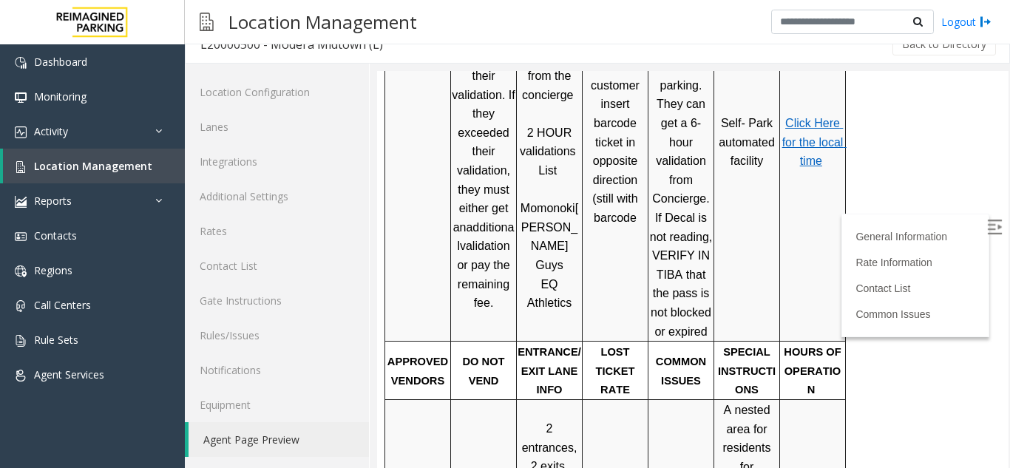
click at [812, 117] on span "Click Here for the local time" at bounding box center [814, 142] width 64 height 50
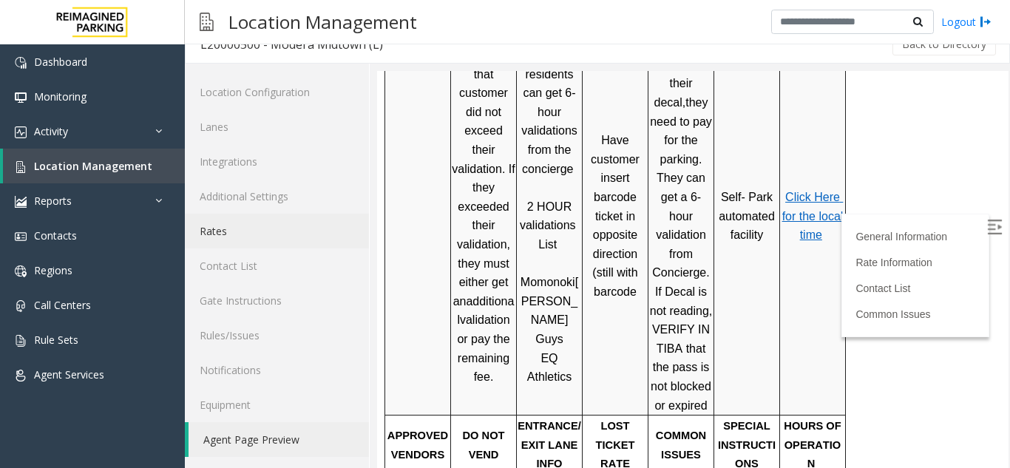
click at [268, 237] on link "Rates" at bounding box center [277, 231] width 184 height 35
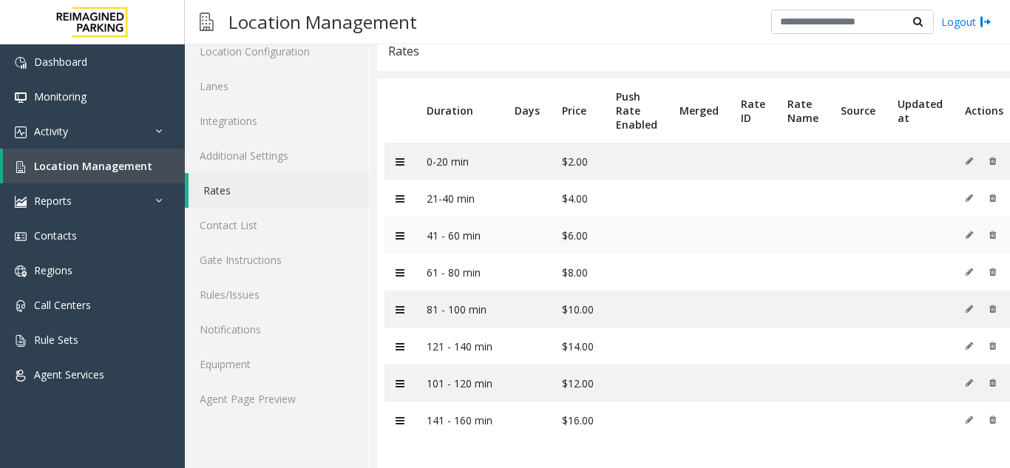
drag, startPoint x: 577, startPoint y: 240, endPoint x: 556, endPoint y: 230, distance: 23.2
click at [298, 393] on link "Agent Page Preview" at bounding box center [277, 399] width 184 height 35
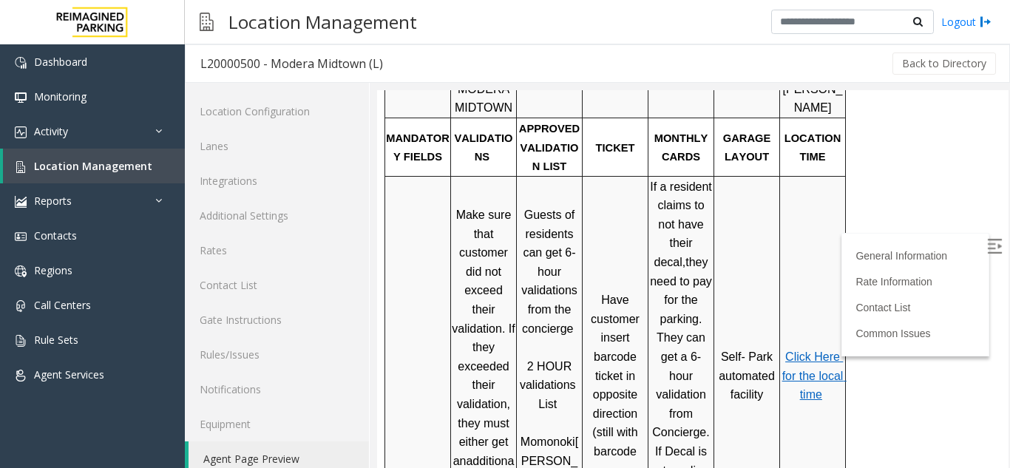
scroll to position [444, 0]
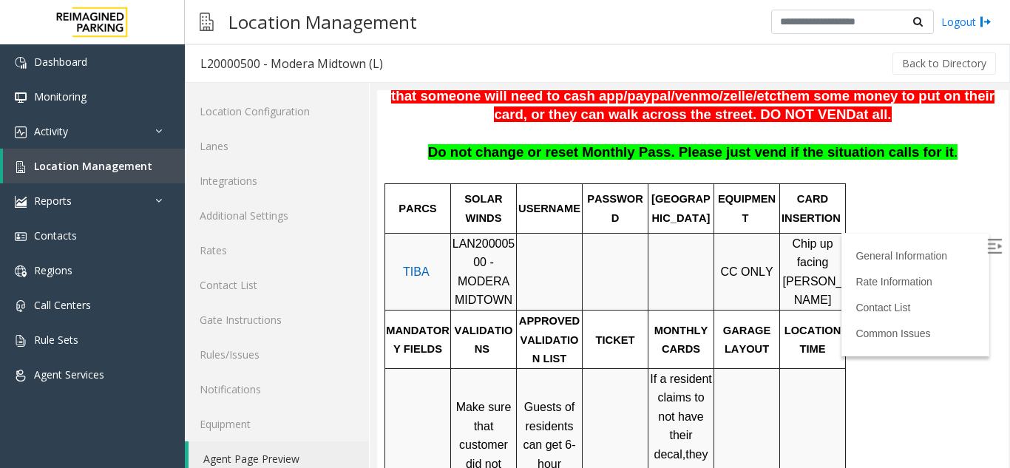
click at [465, 237] on span "LAN20000500 - MODERA MIDTOWN" at bounding box center [484, 272] width 63 height 70
copy span "LAN20000500"
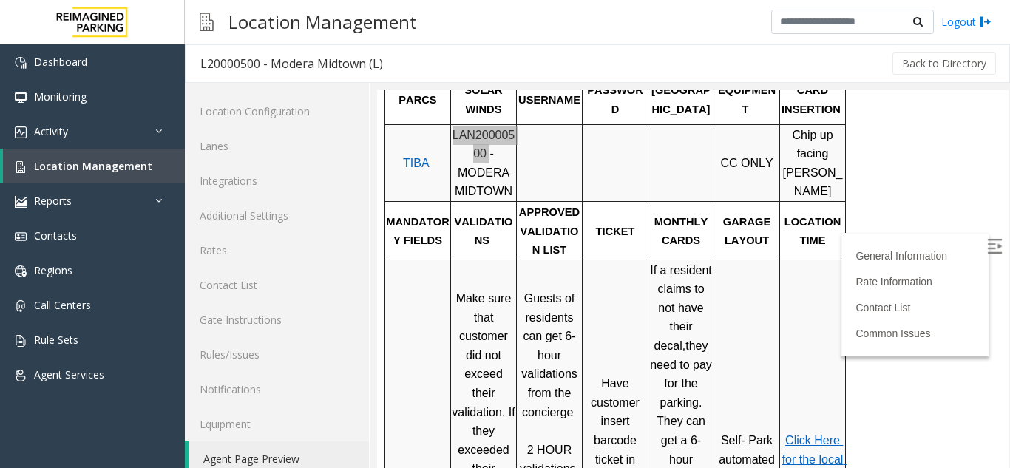
scroll to position [666, 0]
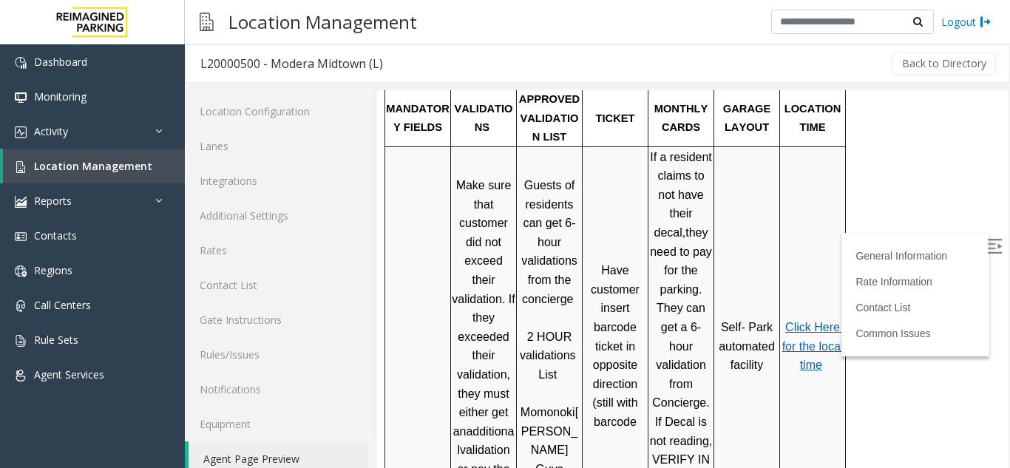
click at [794, 318] on p "Click Here for the local time" at bounding box center [813, 346] width 64 height 57
click at [794, 321] on span "Click Here for the local time" at bounding box center [814, 346] width 64 height 50
click at [805, 321] on span "Click Here for the local time" at bounding box center [814, 346] width 64 height 50
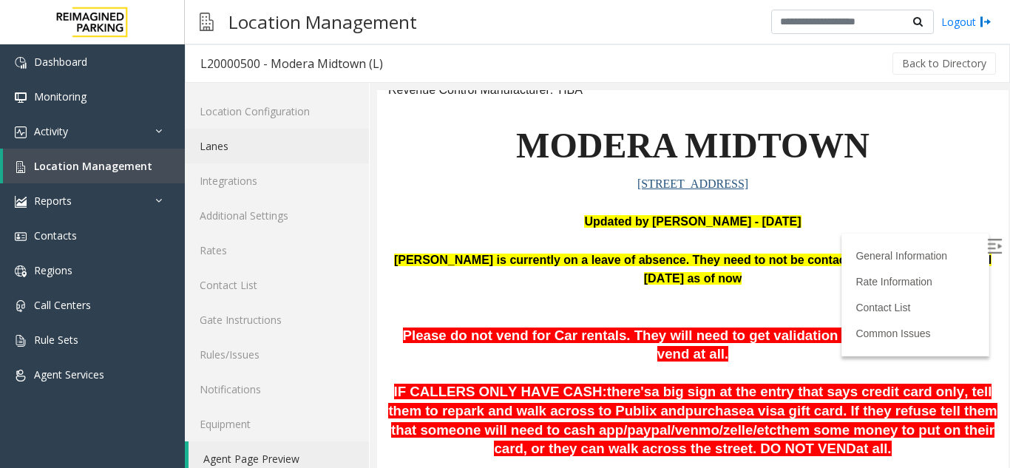
scroll to position [0, 0]
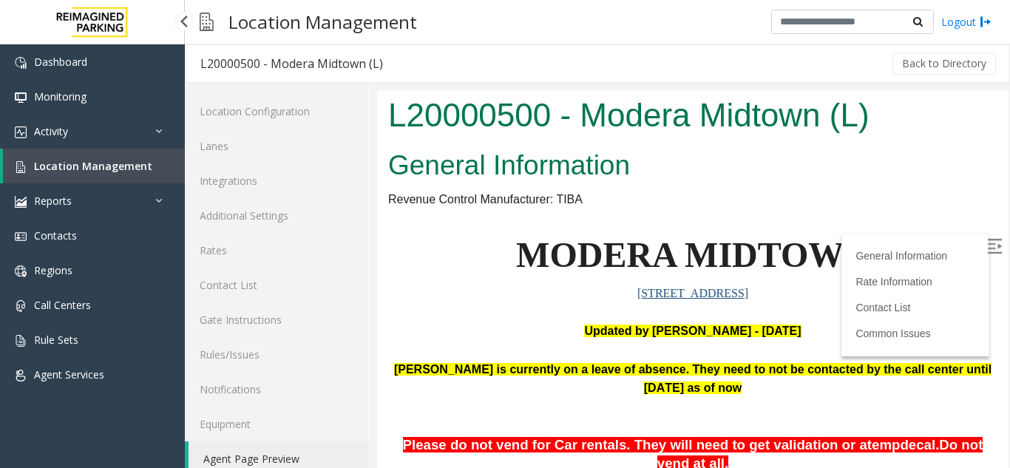
click at [64, 167] on span "Location Management" at bounding box center [93, 166] width 118 height 14
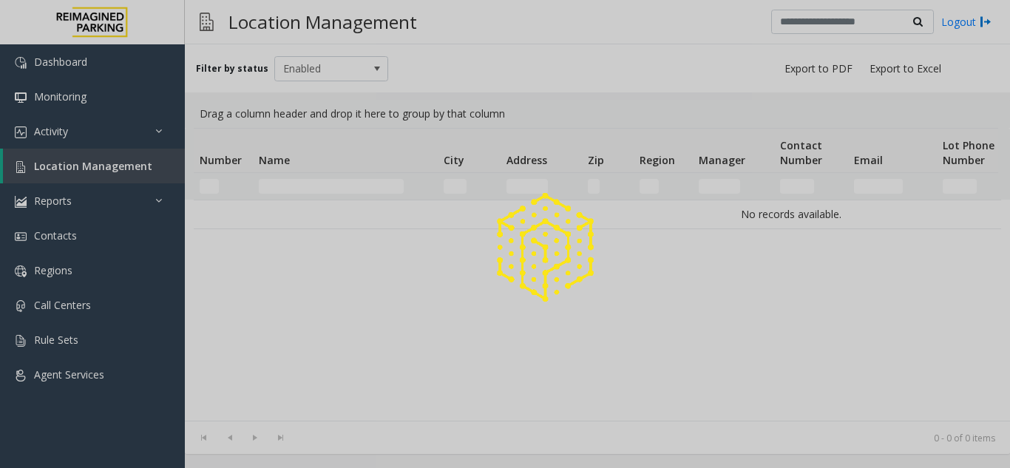
click at [320, 180] on div at bounding box center [505, 234] width 1010 height 468
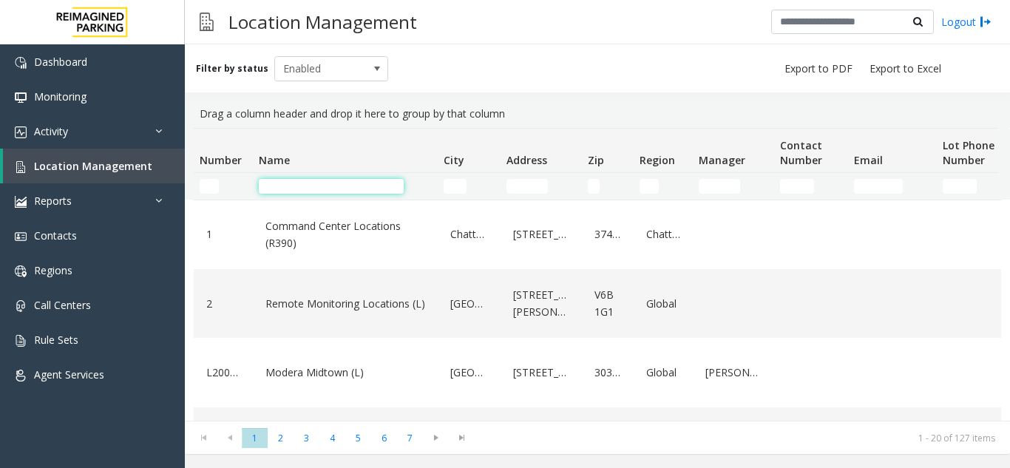
click at [319, 189] on input "Name Filter" at bounding box center [331, 186] width 145 height 15
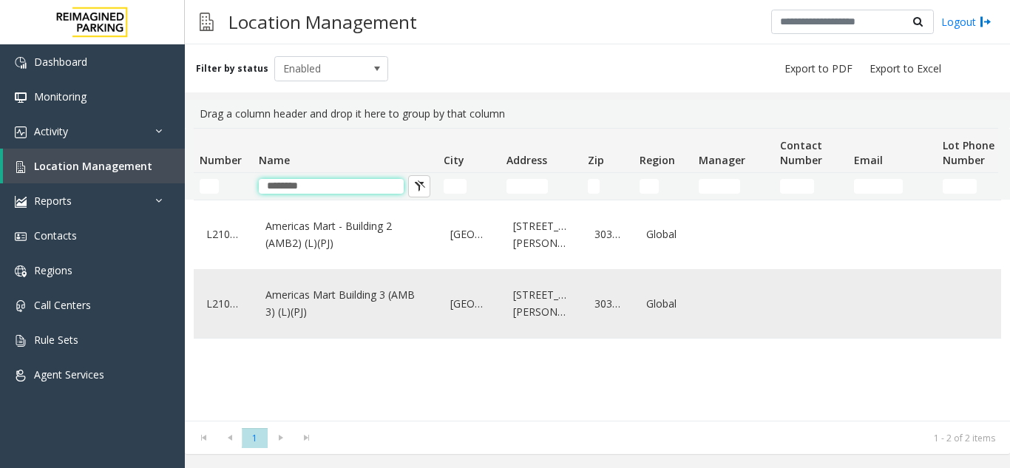
type input "********"
click at [368, 314] on link "Americas Mart Building 3 (AMB 3) (L)(PJ)" at bounding box center [345, 303] width 167 height 41
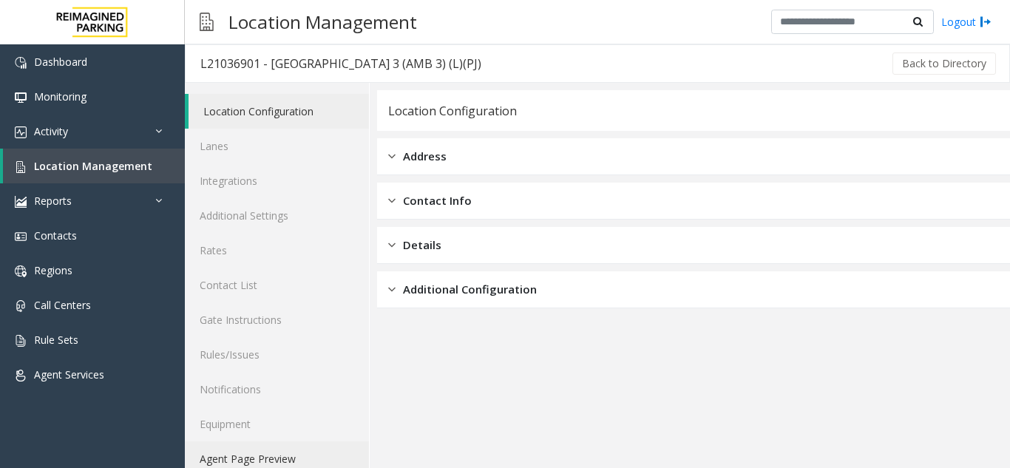
click at [273, 456] on link "Agent Page Preview" at bounding box center [277, 459] width 184 height 35
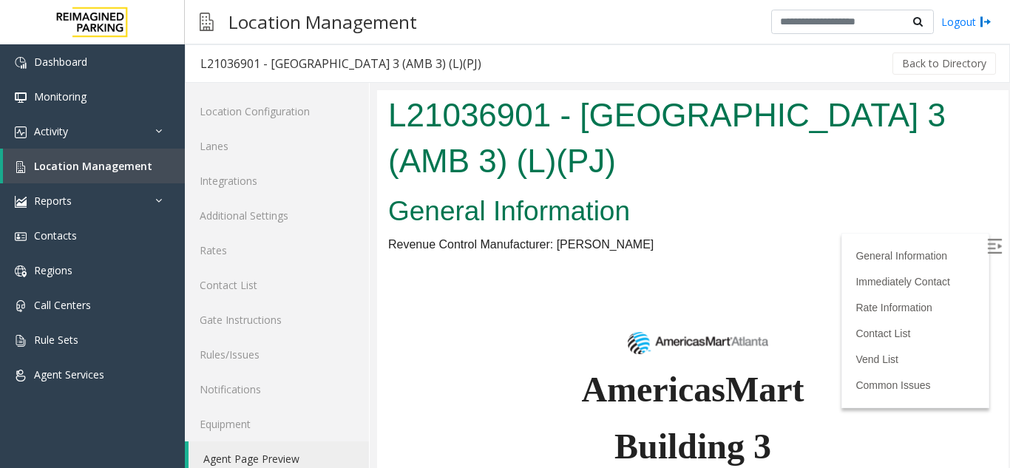
click at [987, 254] on img at bounding box center [994, 246] width 15 height 15
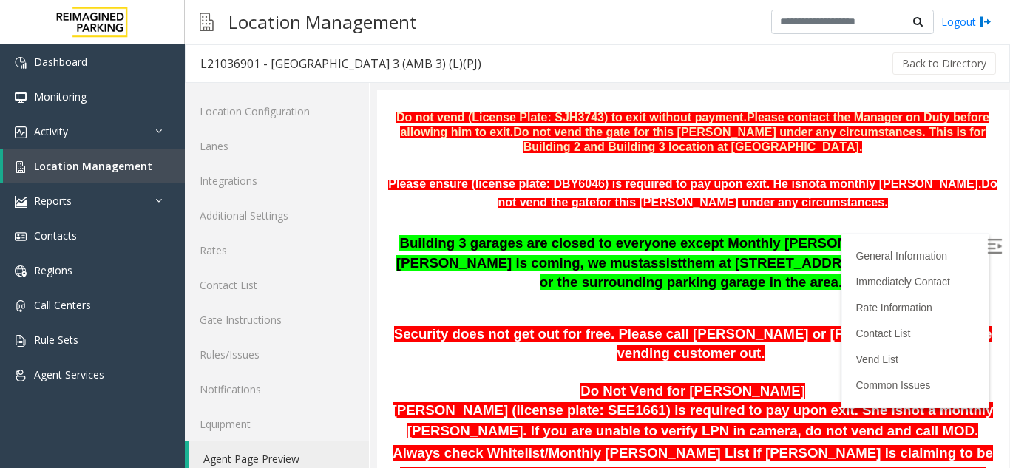
scroll to position [296, 0]
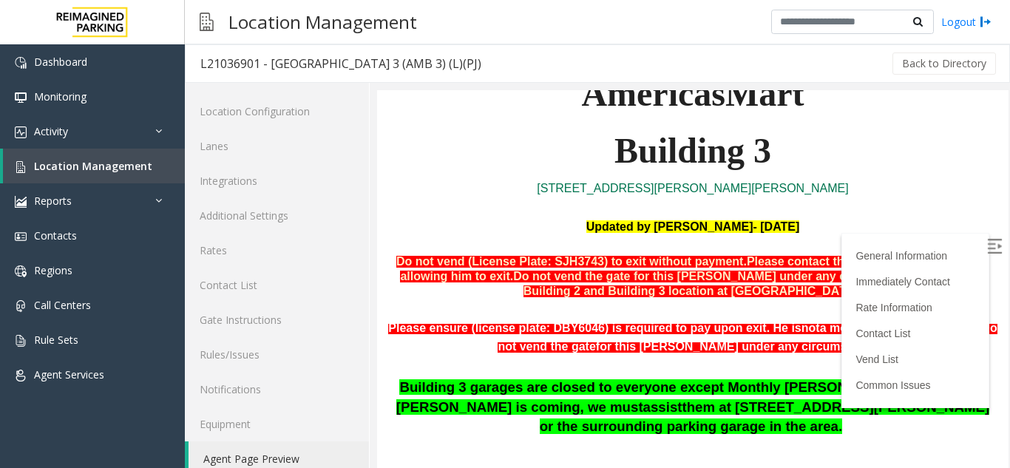
click at [671, 298] on p "Do not vend (License Plate: SJH3743) to exit without payment. Please contact th…" at bounding box center [692, 277] width 609 height 45
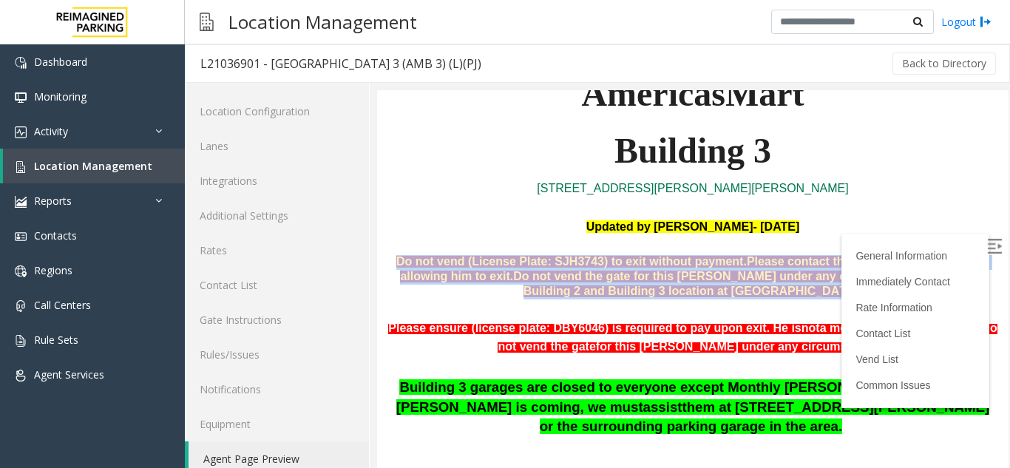
click at [671, 298] on p "Do not vend (License Plate: SJH3743) to exit without payment. Please contact th…" at bounding box center [692, 277] width 609 height 45
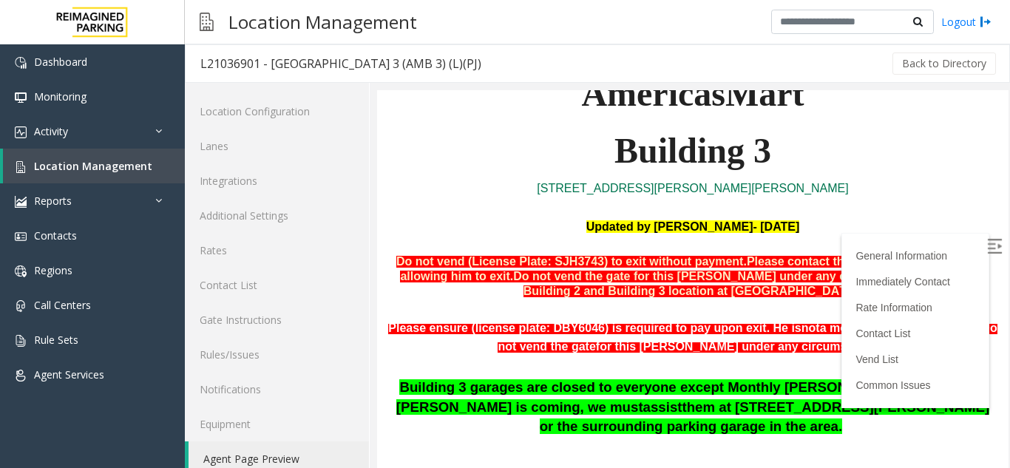
click at [674, 328] on span "Please ensure (license plate: DBY6046) is required to pay upon exit. He is" at bounding box center [594, 328] width 413 height 13
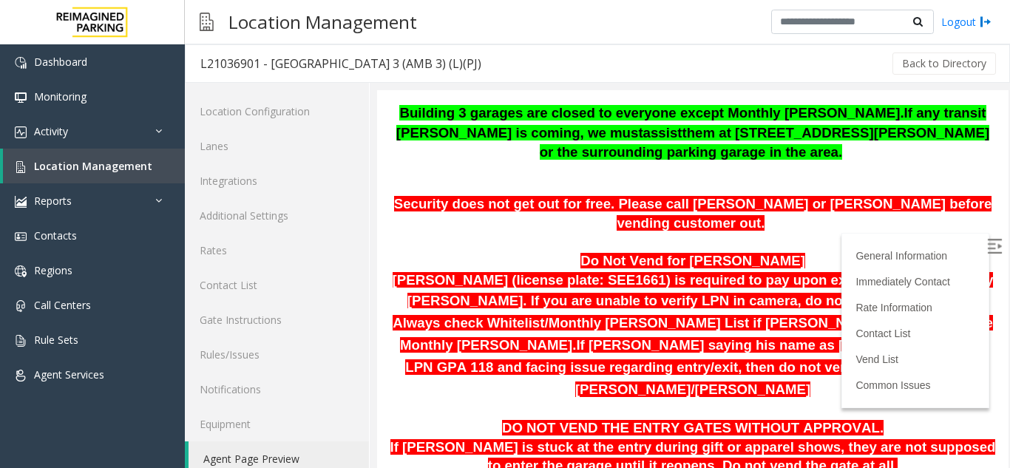
scroll to position [666, 0]
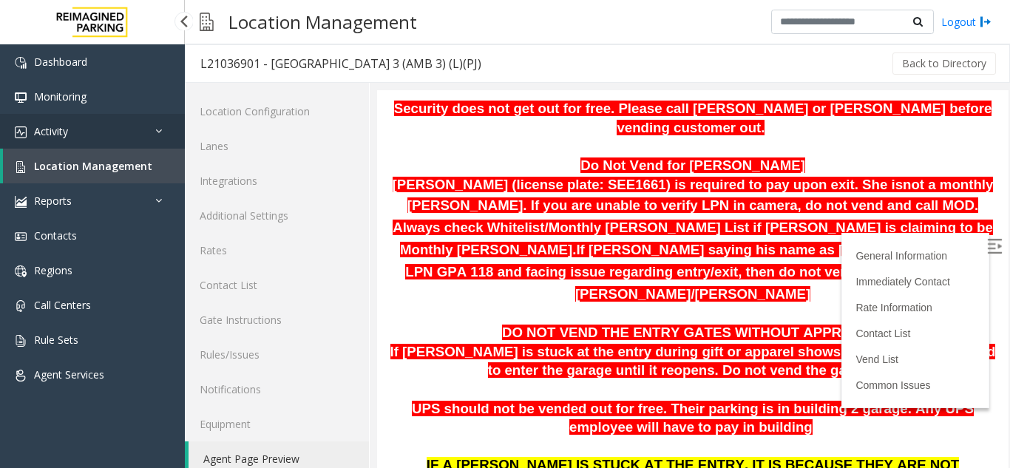
click at [131, 128] on link "Activity" at bounding box center [92, 131] width 185 height 35
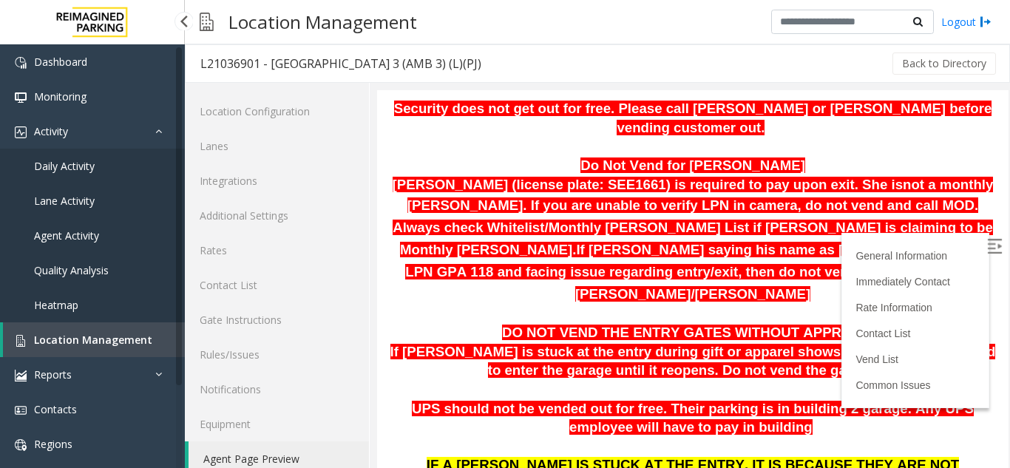
click at [131, 177] on link "Daily Activity" at bounding box center [92, 166] width 185 height 35
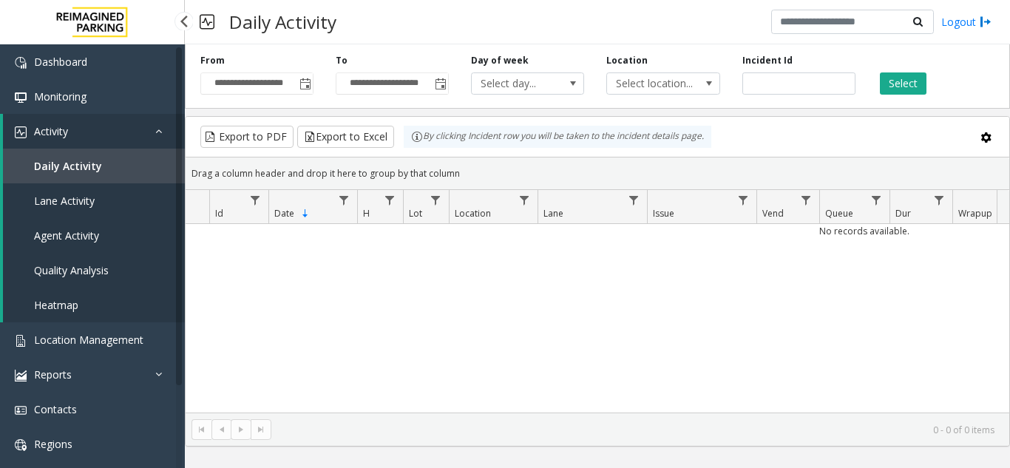
click at [129, 238] on link "Agent Activity" at bounding box center [94, 235] width 182 height 35
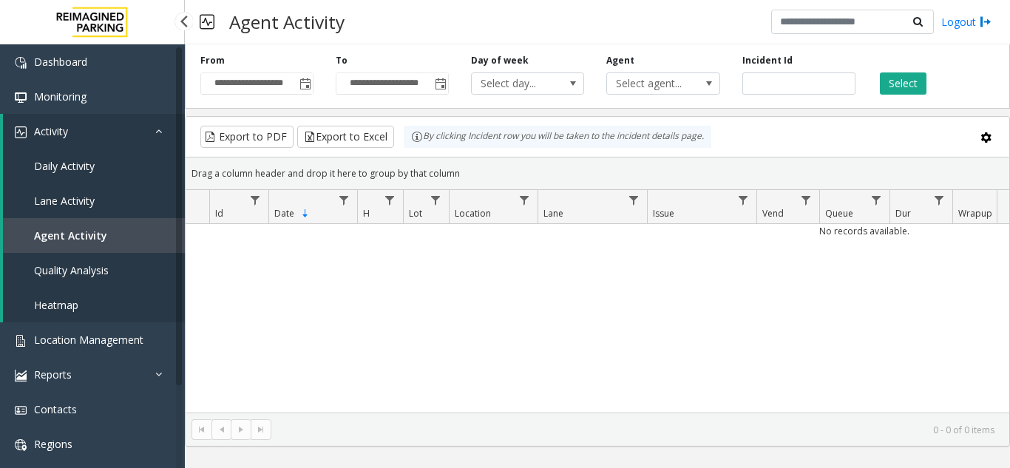
click at [115, 165] on link "Daily Activity" at bounding box center [94, 166] width 182 height 35
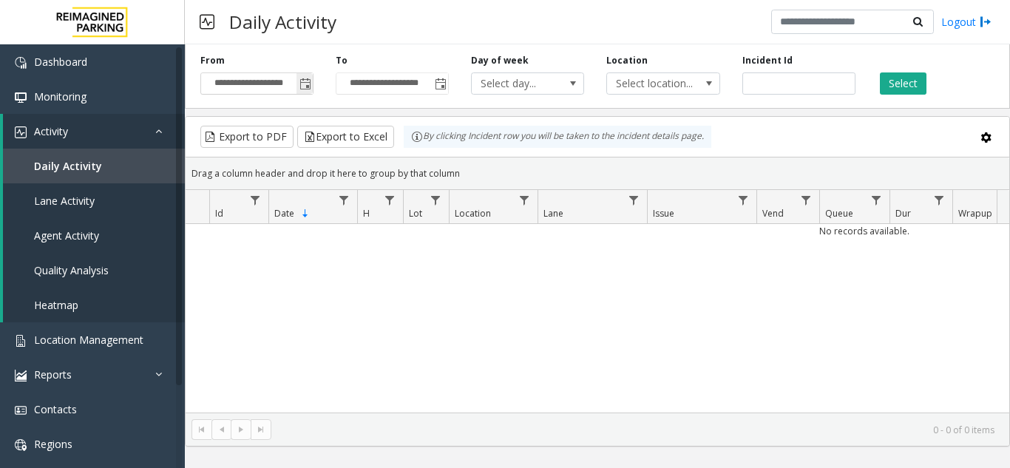
click at [305, 87] on span "Toggle popup" at bounding box center [306, 84] width 12 height 12
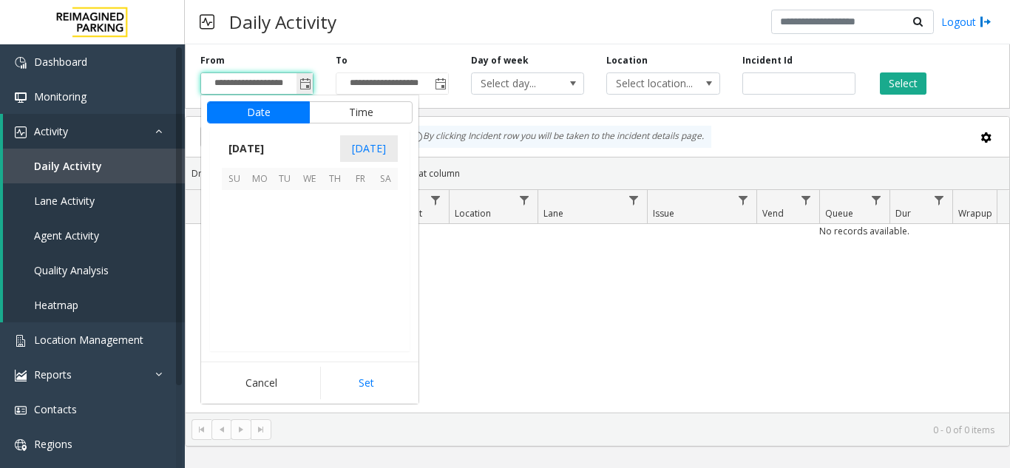
scroll to position [265615, 0]
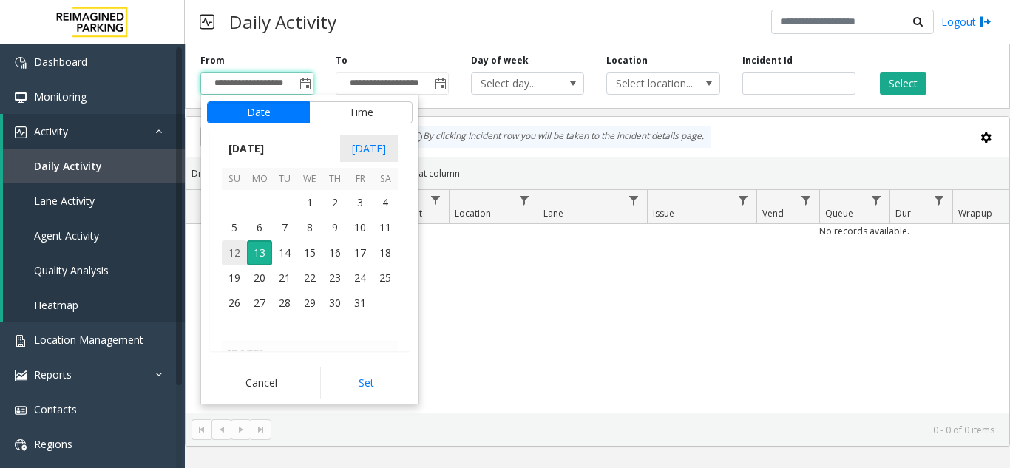
click at [237, 251] on span "12" at bounding box center [234, 252] width 25 height 25
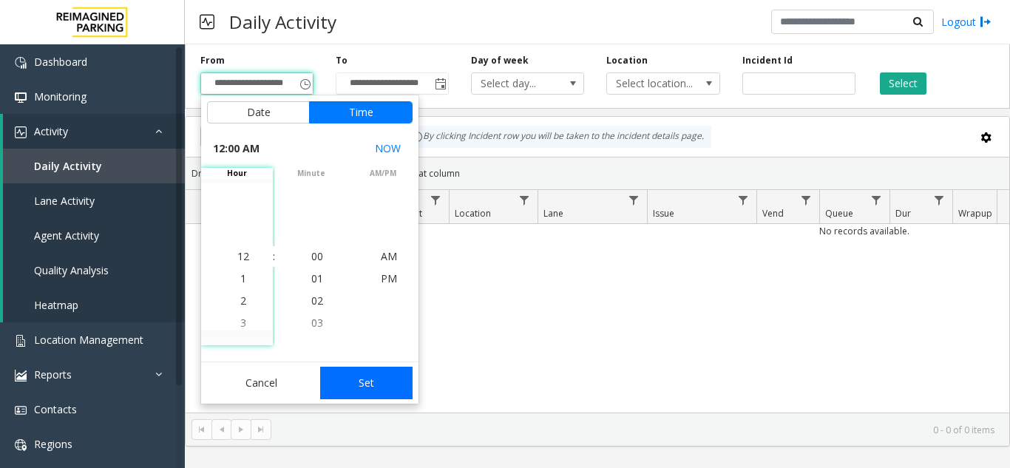
click at [368, 387] on button "Set" at bounding box center [366, 383] width 93 height 33
type input "**********"
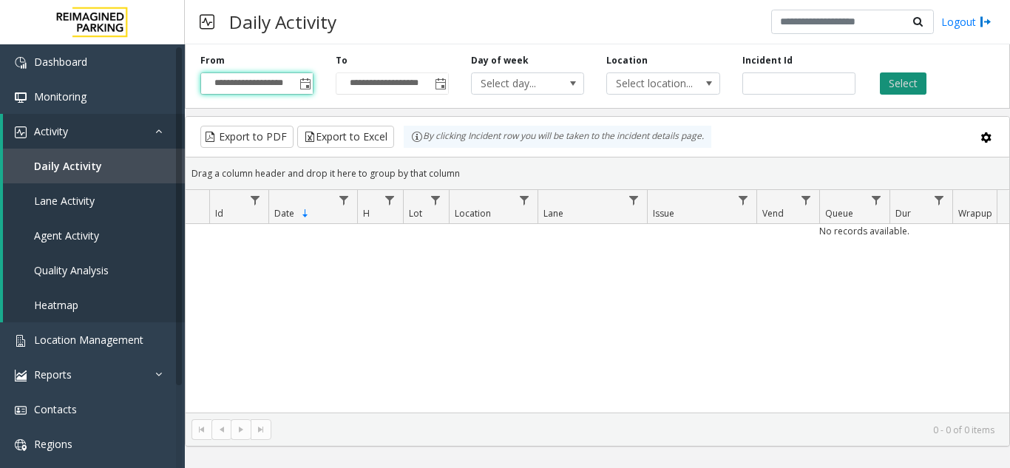
click at [894, 88] on button "Select" at bounding box center [903, 83] width 47 height 22
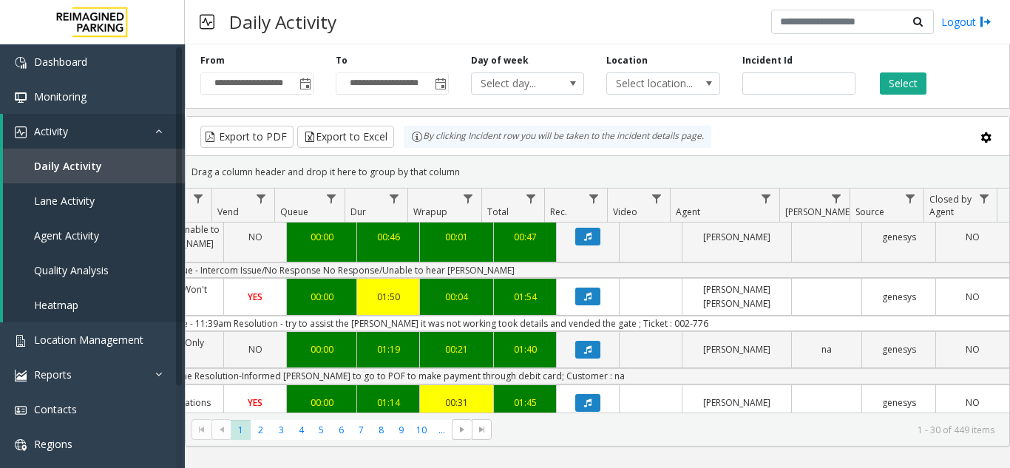
scroll to position [317, 545]
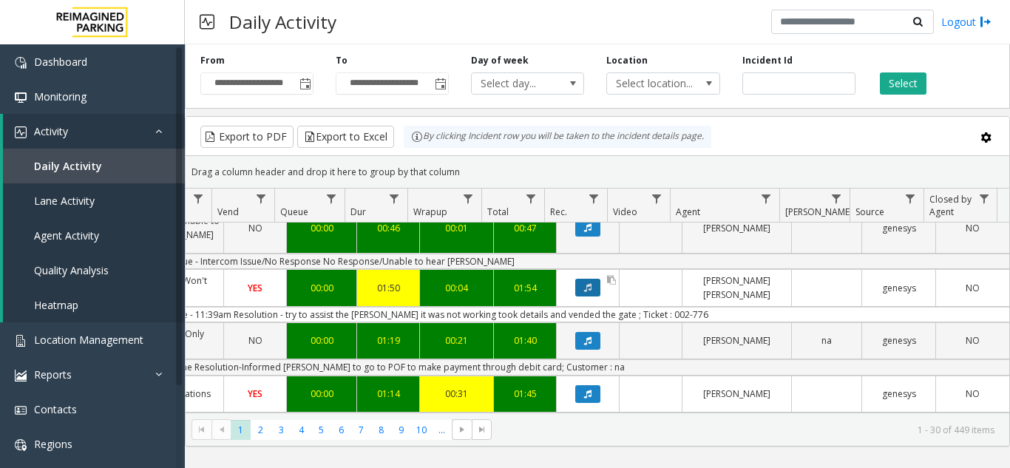
click at [584, 283] on icon "Data table" at bounding box center [587, 287] width 7 height 9
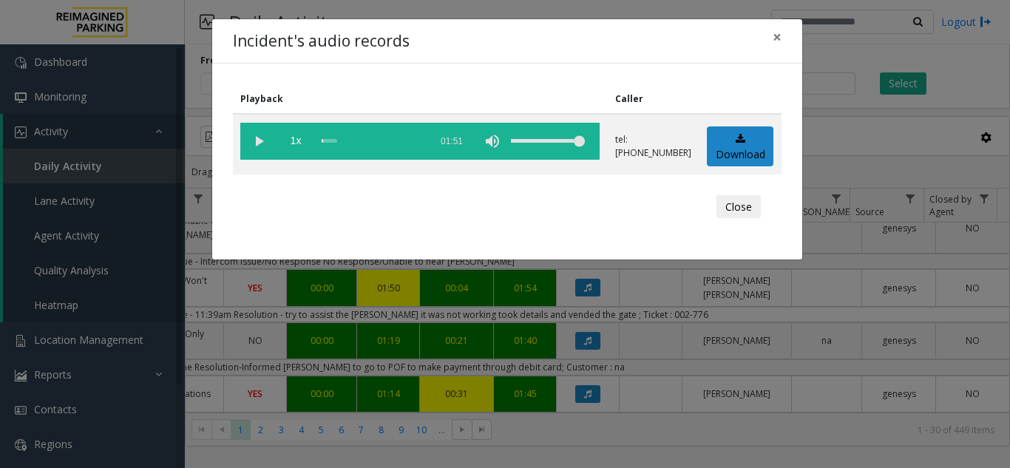
drag, startPoint x: 259, startPoint y: 146, endPoint x: 301, endPoint y: 175, distance: 51.5
click at [258, 146] on vg-play-pause at bounding box center [258, 141] width 37 height 37
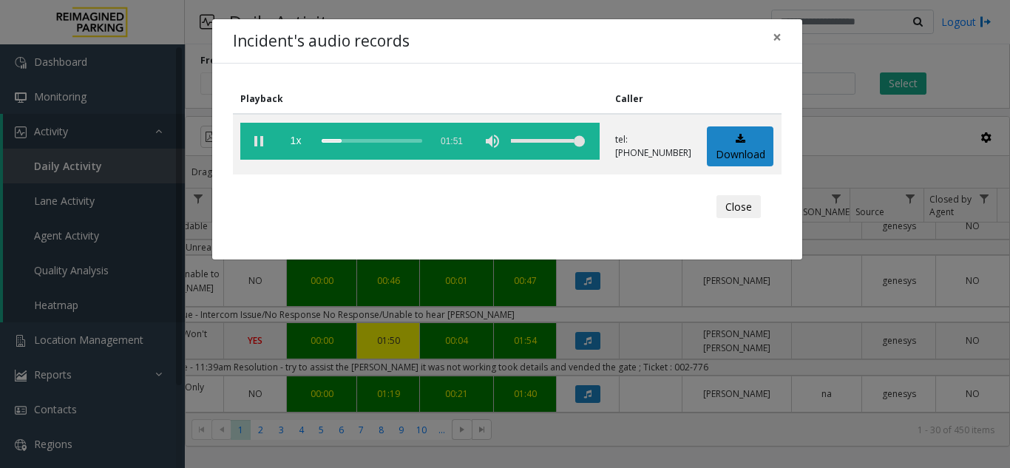
click at [821, 60] on div "Incident's audio records × Playback Caller 1x 01:51 tel:[PHONE_NUMBER] Download…" at bounding box center [505, 234] width 1010 height 468
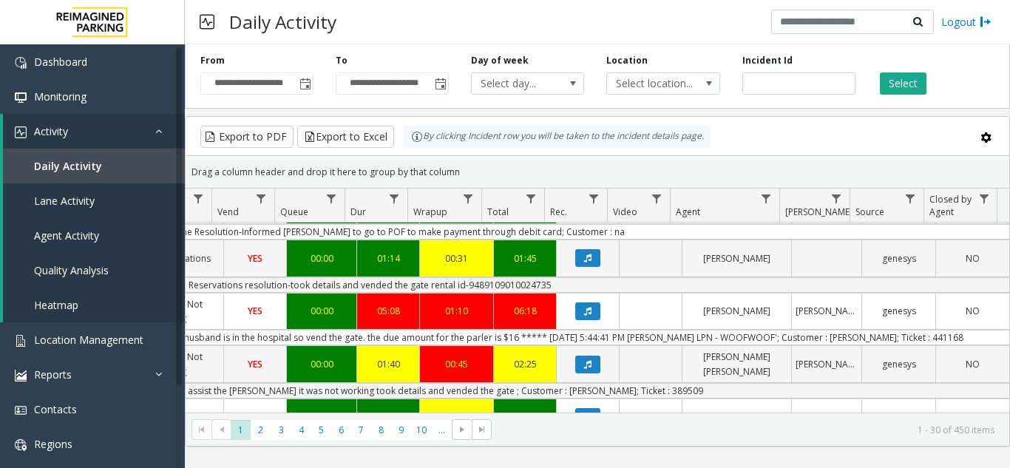
scroll to position [564, 545]
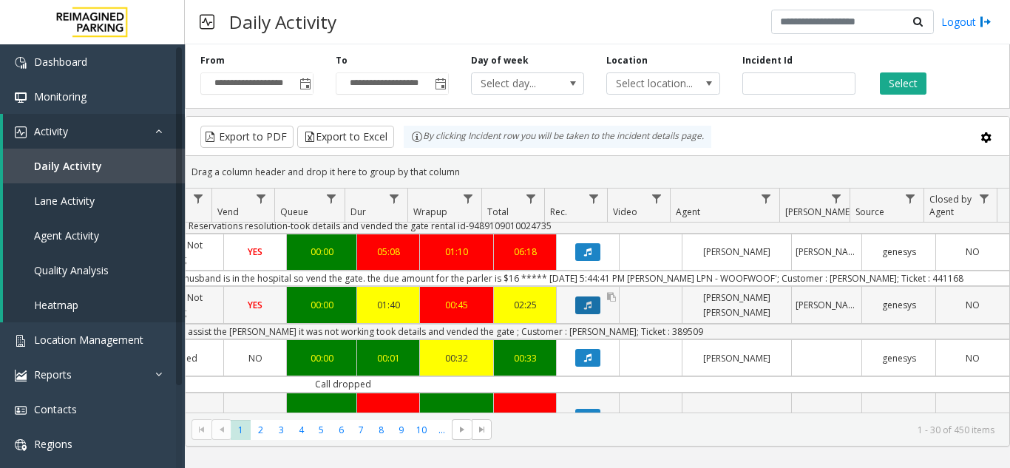
click at [586, 300] on button "Data table" at bounding box center [587, 306] width 25 height 18
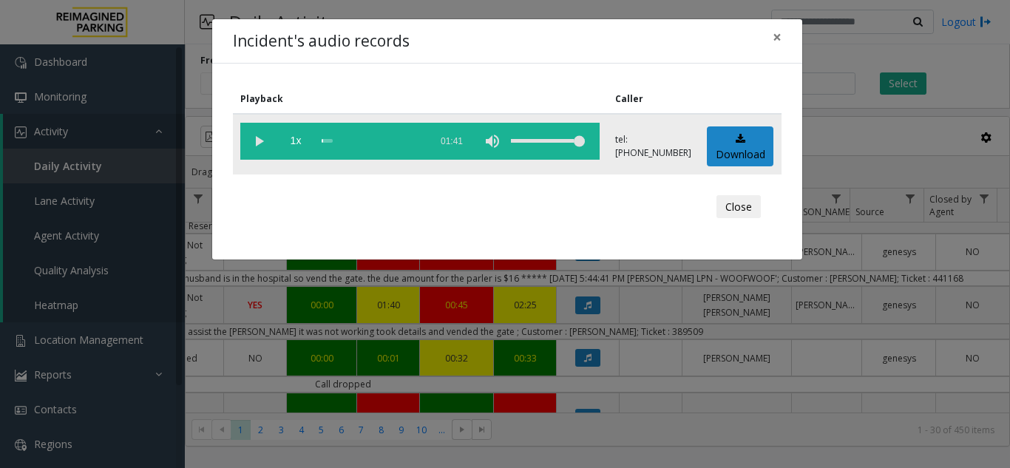
click at [259, 144] on vg-play-pause at bounding box center [258, 141] width 37 height 37
click at [742, 212] on button "Close" at bounding box center [739, 207] width 44 height 24
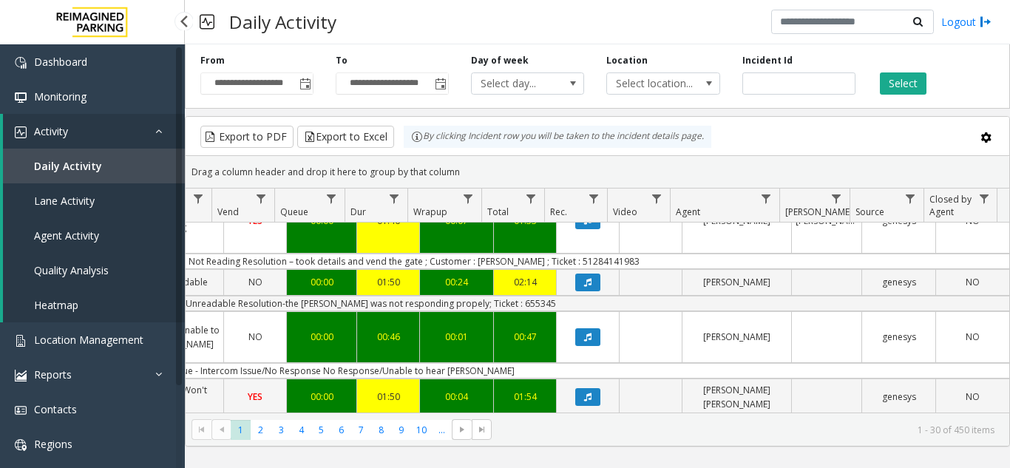
scroll to position [184, 545]
